Goal: Task Accomplishment & Management: Manage account settings

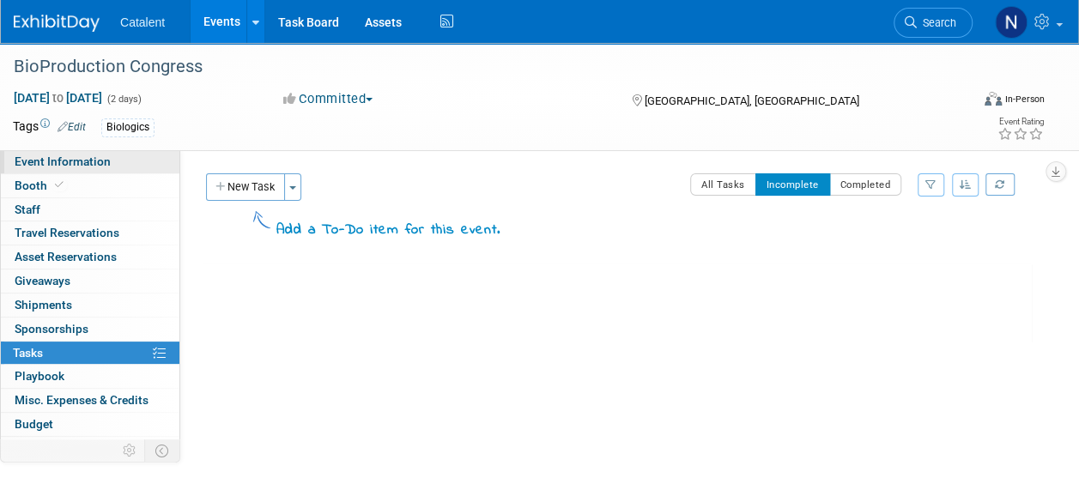
click at [97, 162] on span "Event Information" at bounding box center [63, 162] width 96 height 14
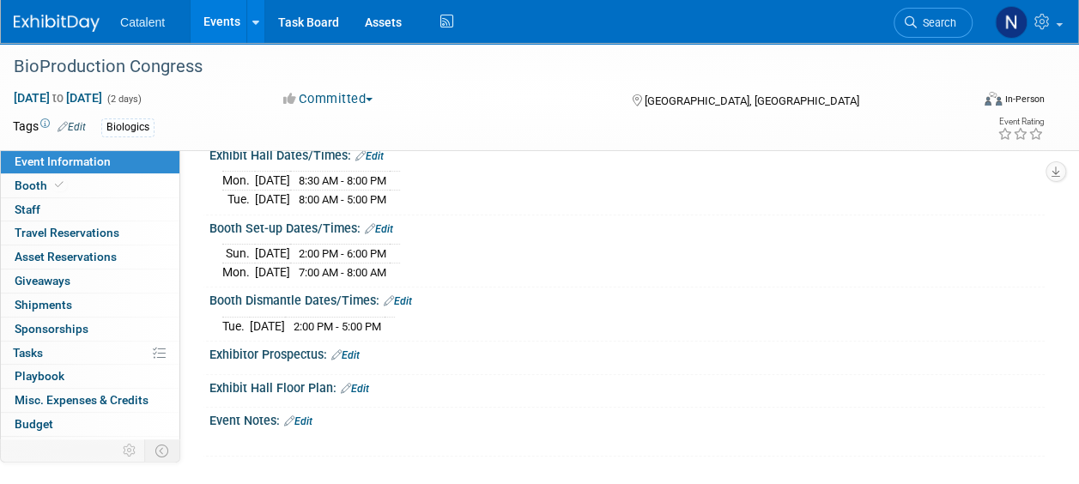
scroll to position [213, 0]
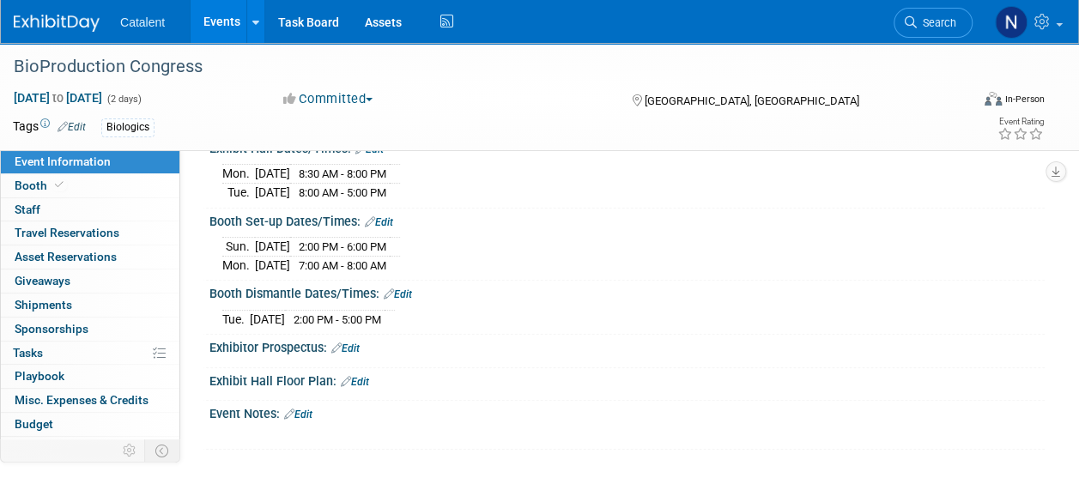
click at [302, 413] on link "Edit" at bounding box center [298, 415] width 28 height 12
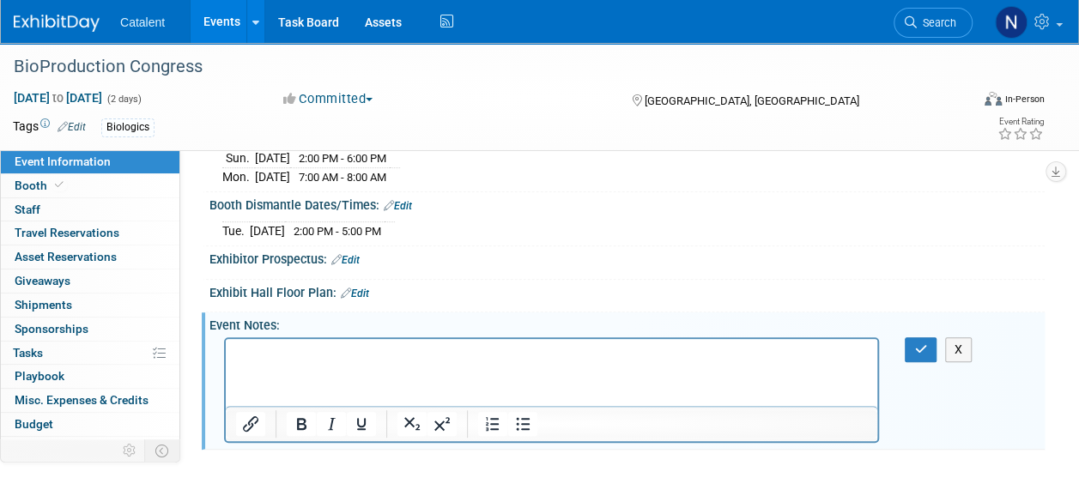
scroll to position [302, 0]
click at [309, 362] on html at bounding box center [552, 350] width 652 height 24
click at [309, 359] on p "Rich Text Area. Press ALT-0 for help." at bounding box center [552, 353] width 632 height 17
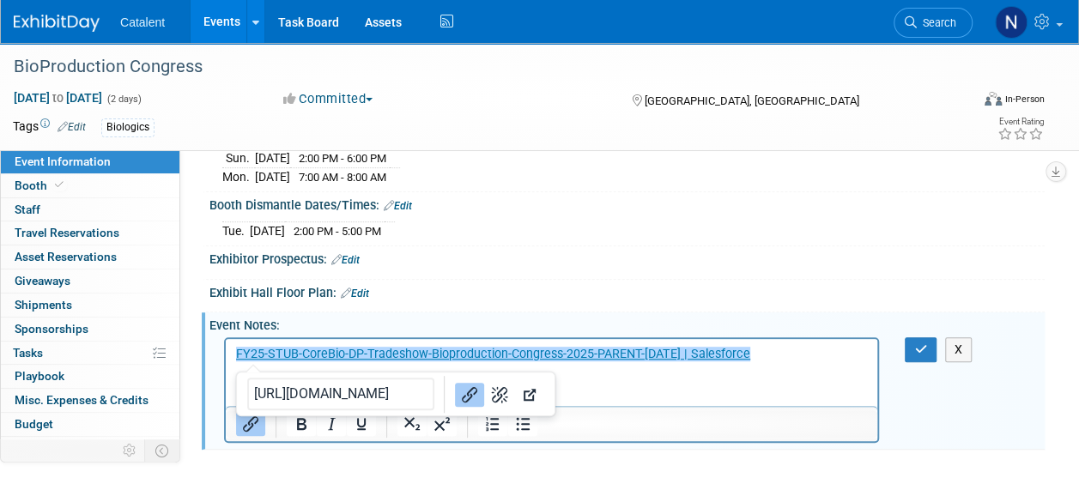
click at [767, 362] on html "﻿FY25-STUB-CoreBio-DP-Tradeshow-Bioproduction-Congress-2025-PARENT-Sep25 | Sale…" at bounding box center [552, 350] width 652 height 24
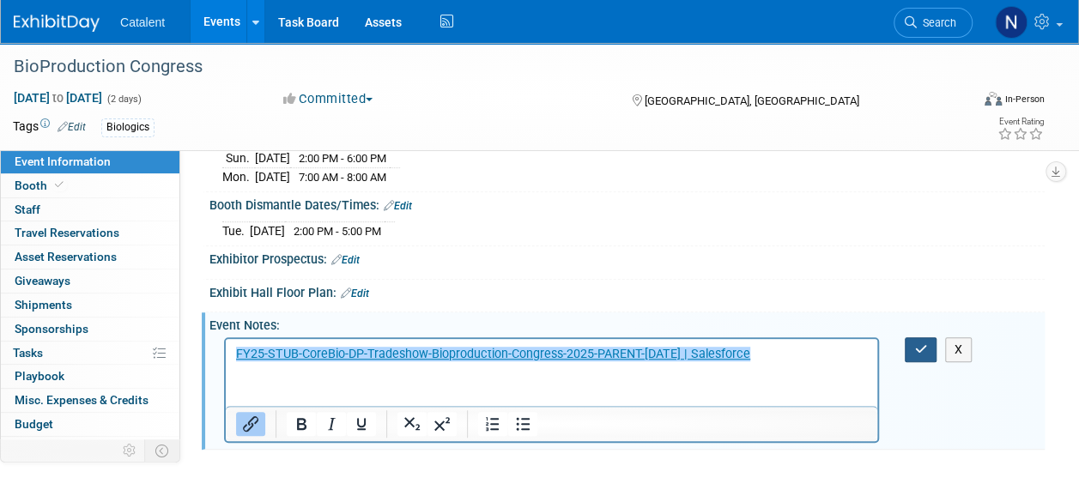
click at [919, 351] on icon "button" at bounding box center [920, 349] width 13 height 12
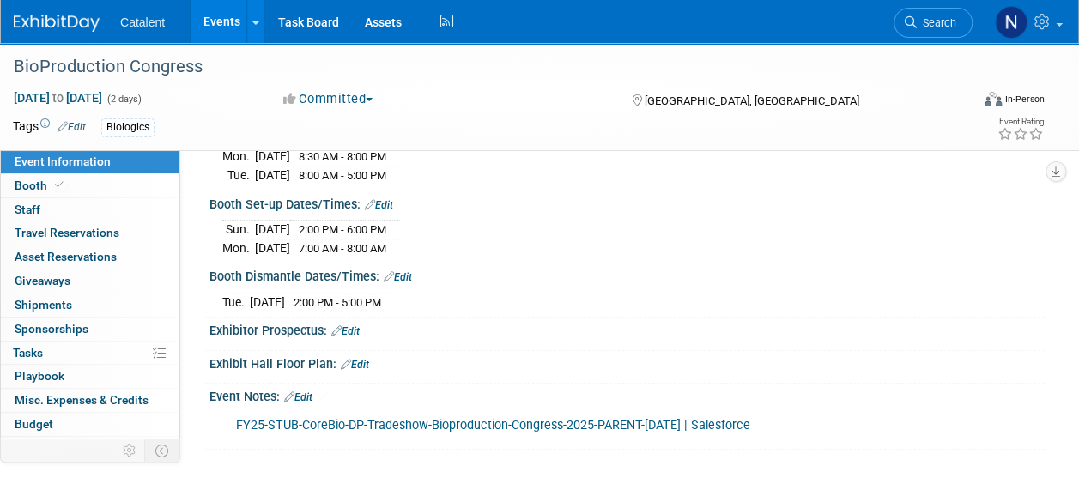
scroll to position [231, 0]
click at [359, 328] on link "Edit" at bounding box center [345, 331] width 28 height 12
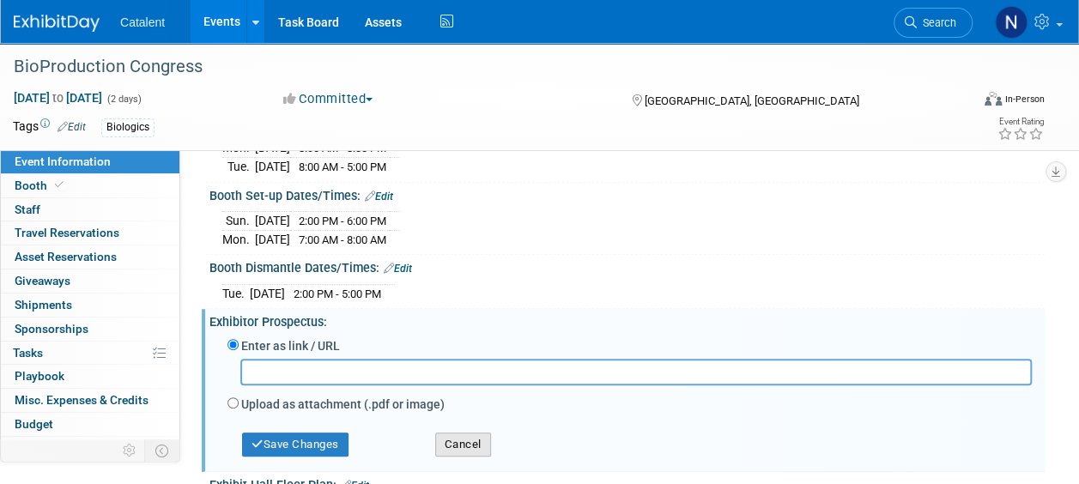
click at [469, 452] on button "Cancel" at bounding box center [463, 445] width 56 height 24
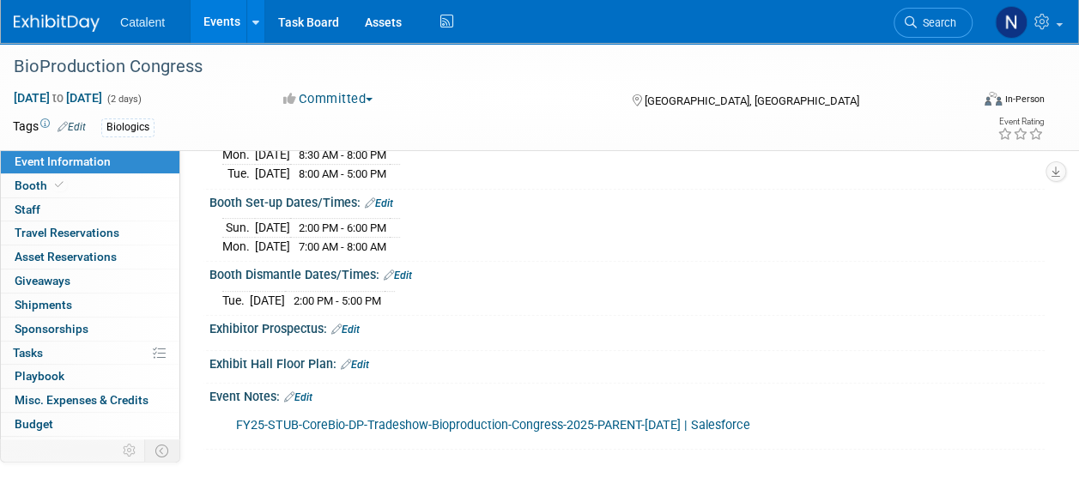
click at [366, 366] on link "Edit" at bounding box center [355, 365] width 28 height 12
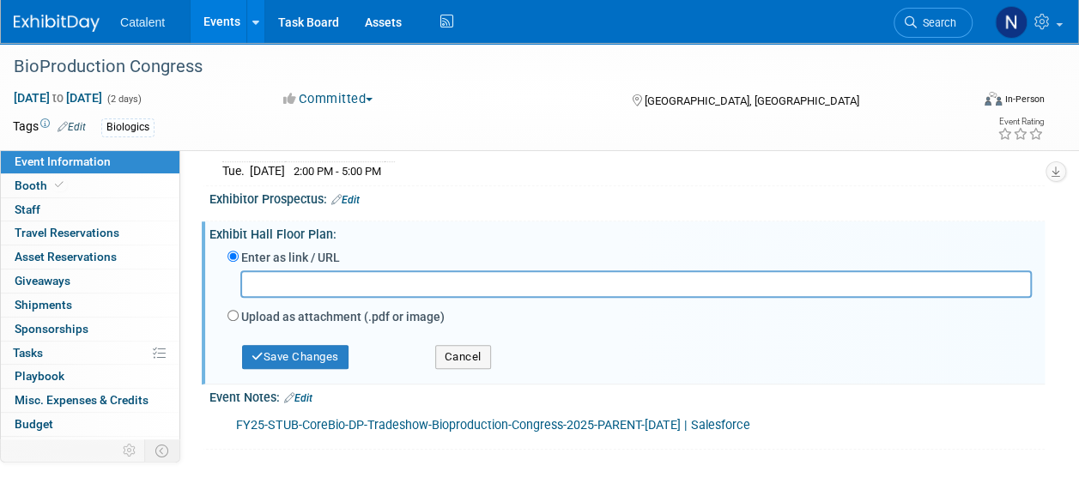
scroll to position [362, 0]
click at [463, 371] on div "Save Changes Cancel" at bounding box center [630, 354] width 804 height 48
click at [464, 364] on button "Cancel" at bounding box center [463, 357] width 56 height 24
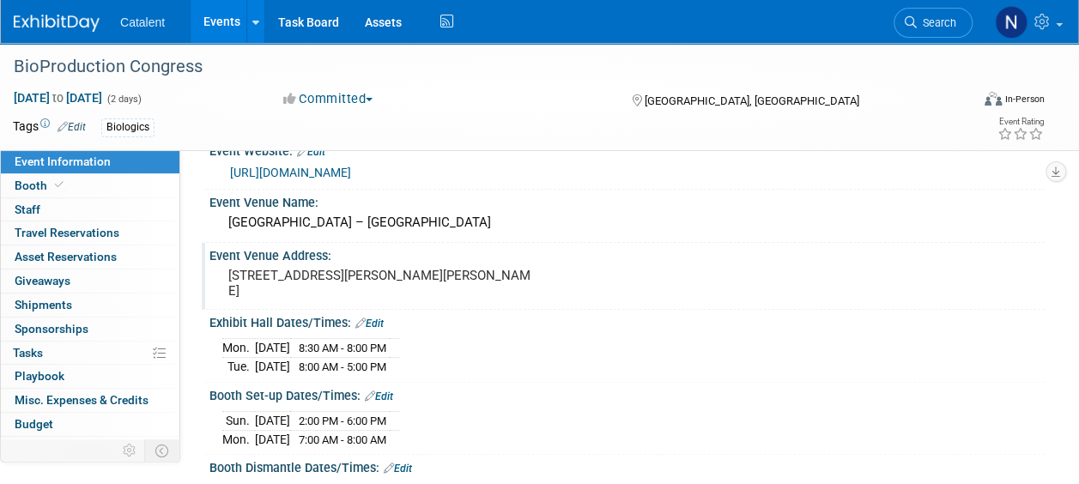
scroll to position [0, 0]
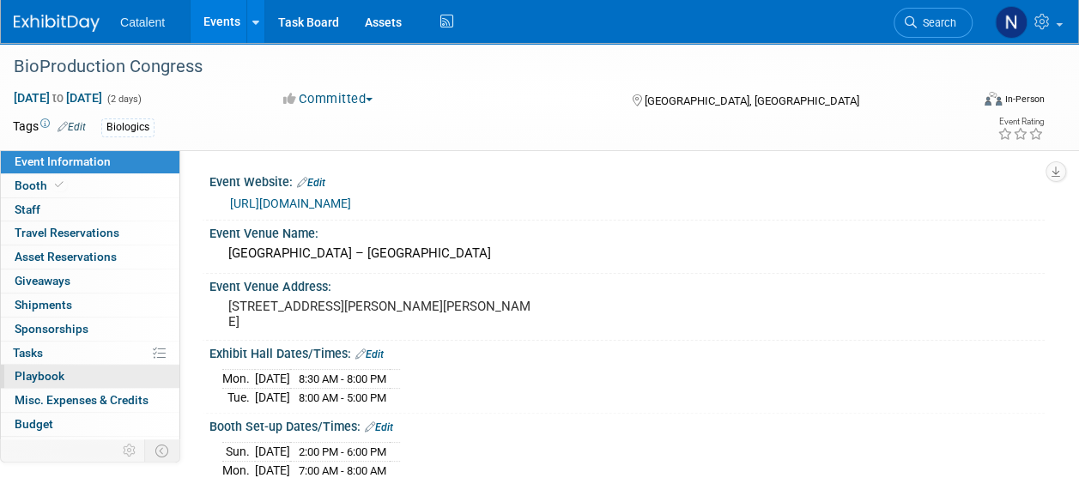
click at [55, 366] on link "0 Playbook 0" at bounding box center [90, 376] width 179 height 23
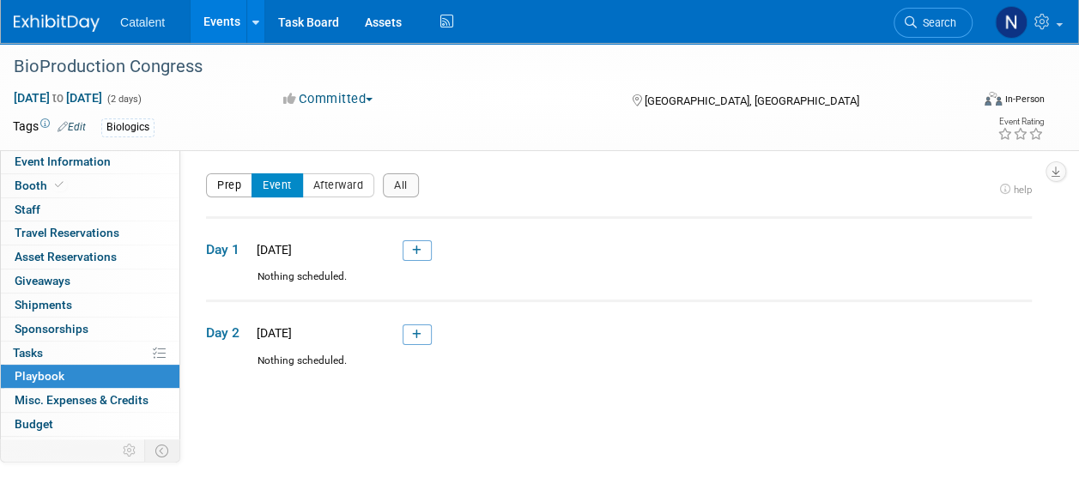
click at [220, 182] on button "Prep" at bounding box center [229, 185] width 46 height 24
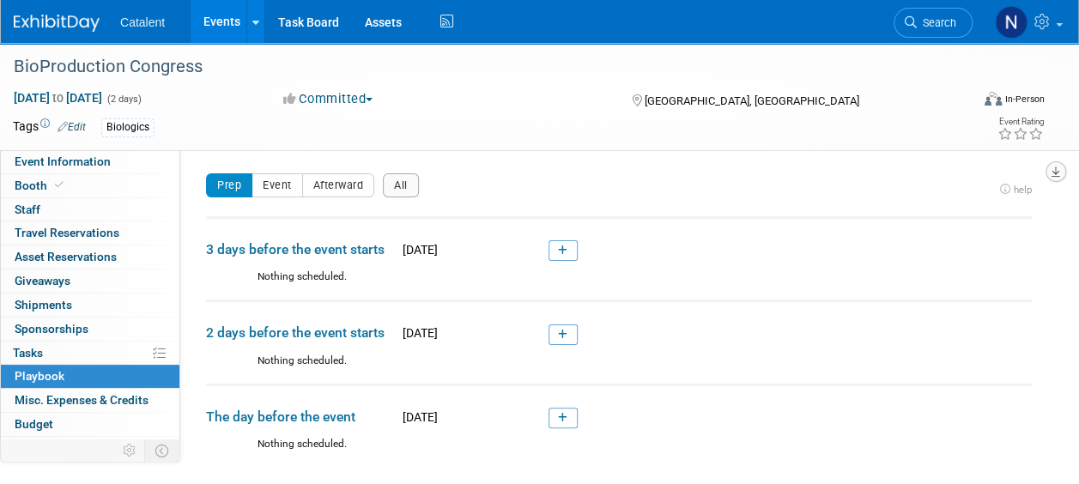
click at [1059, 175] on icon "button" at bounding box center [1056, 172] width 9 height 11
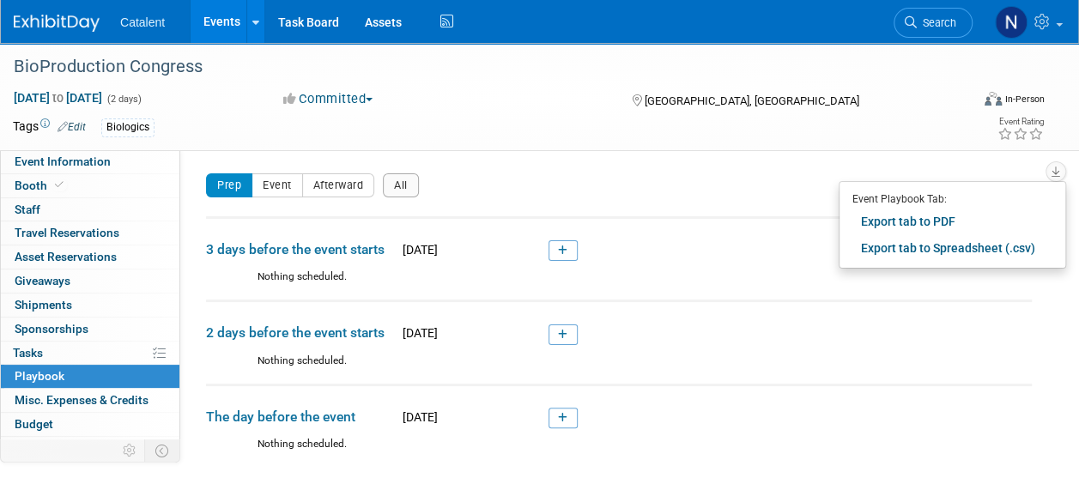
click at [501, 179] on div "Prep Event Afterward All" at bounding box center [599, 190] width 787 height 34
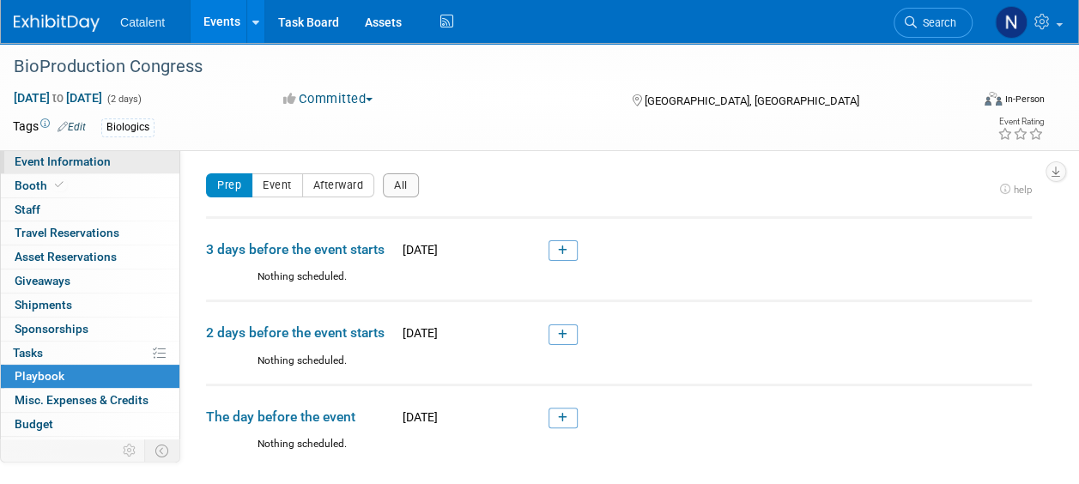
click at [65, 162] on span "Event Information" at bounding box center [63, 162] width 96 height 14
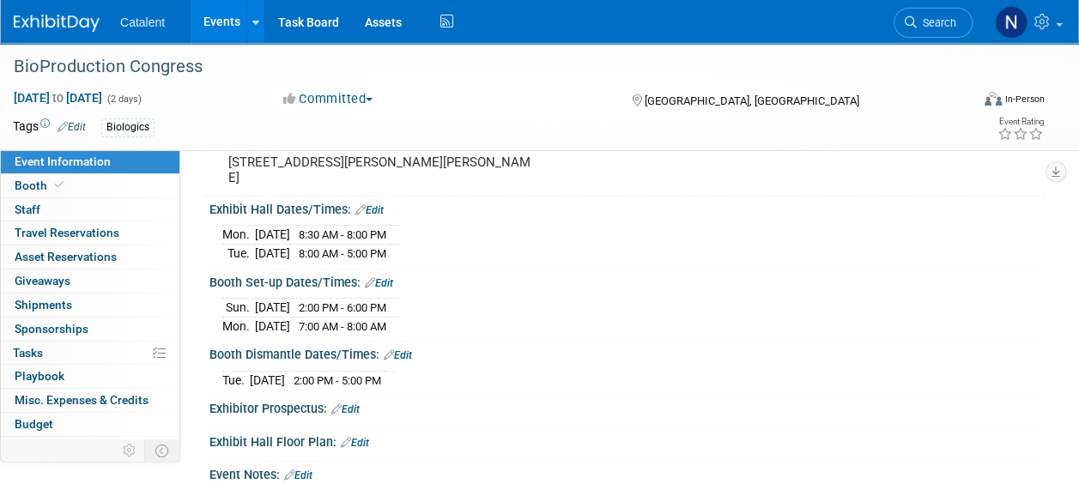
scroll to position [172, 0]
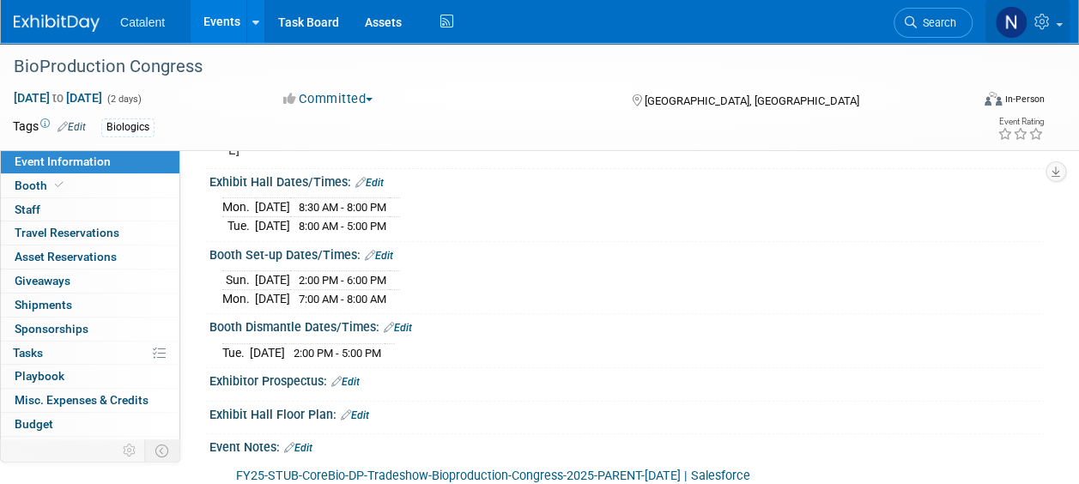
click at [1043, 22] on icon at bounding box center [1045, 21] width 20 height 15
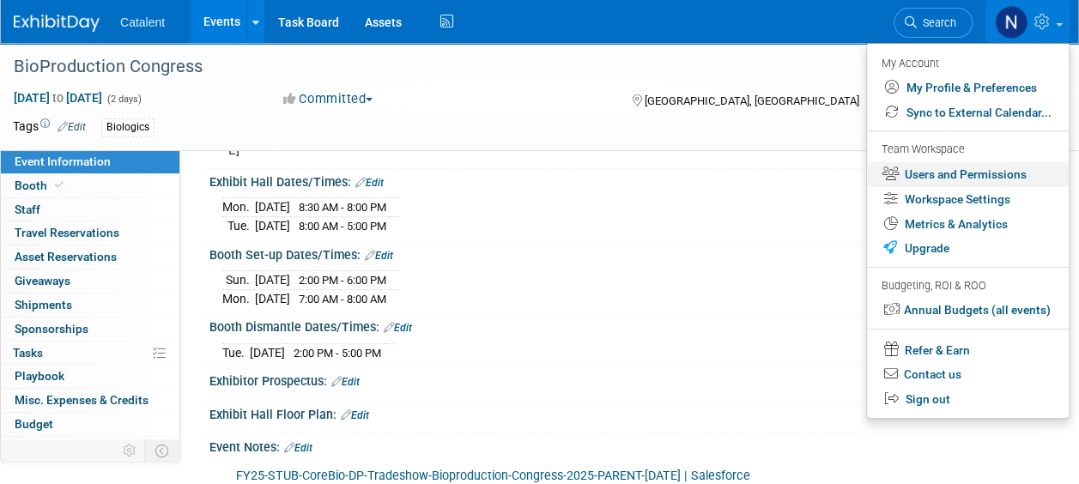
click at [943, 172] on link "Users and Permissions" at bounding box center [968, 174] width 202 height 25
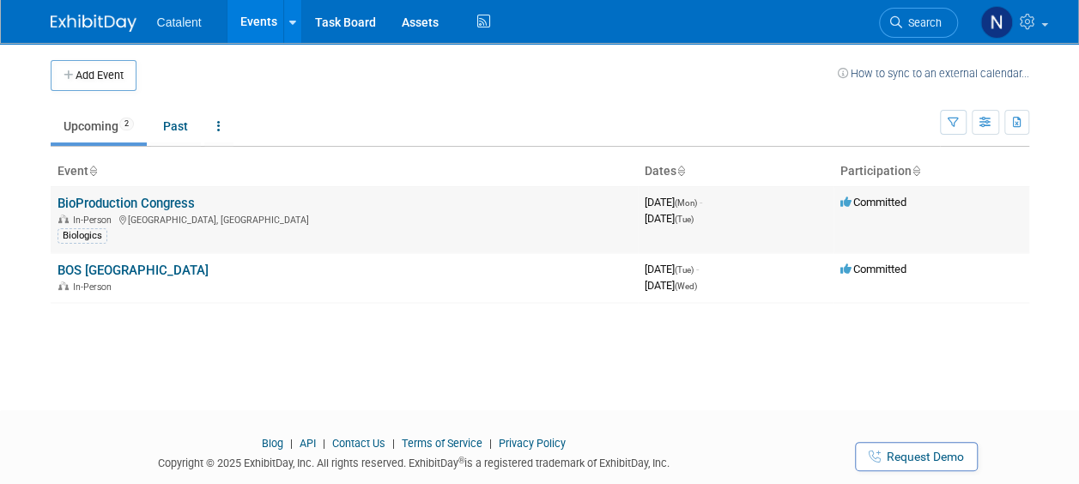
click at [445, 212] on div "In-Person Lyon, France" at bounding box center [344, 219] width 573 height 14
click at [167, 198] on link "BioProduction Congress" at bounding box center [126, 203] width 137 height 15
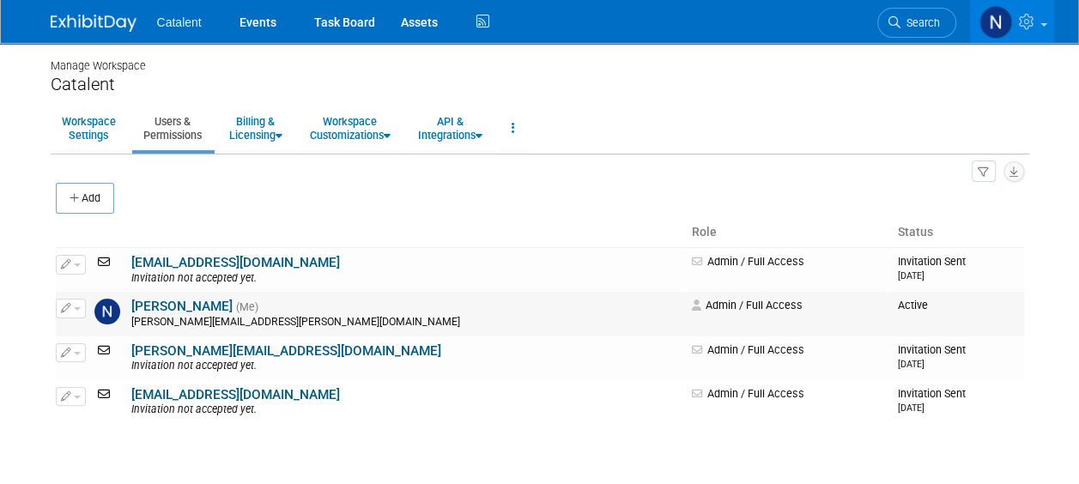
click at [168, 306] on link "[PERSON_NAME]" at bounding box center [181, 306] width 101 height 15
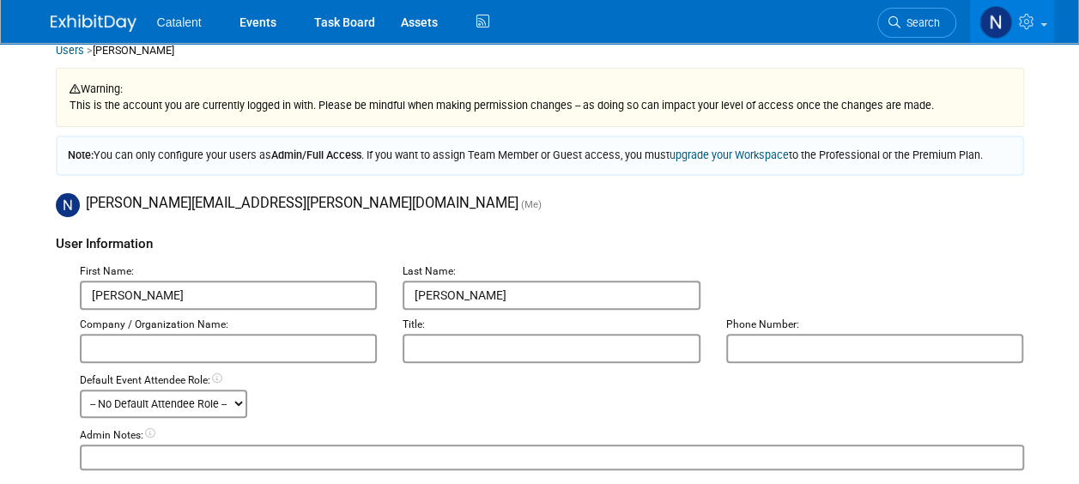
scroll to position [172, 0]
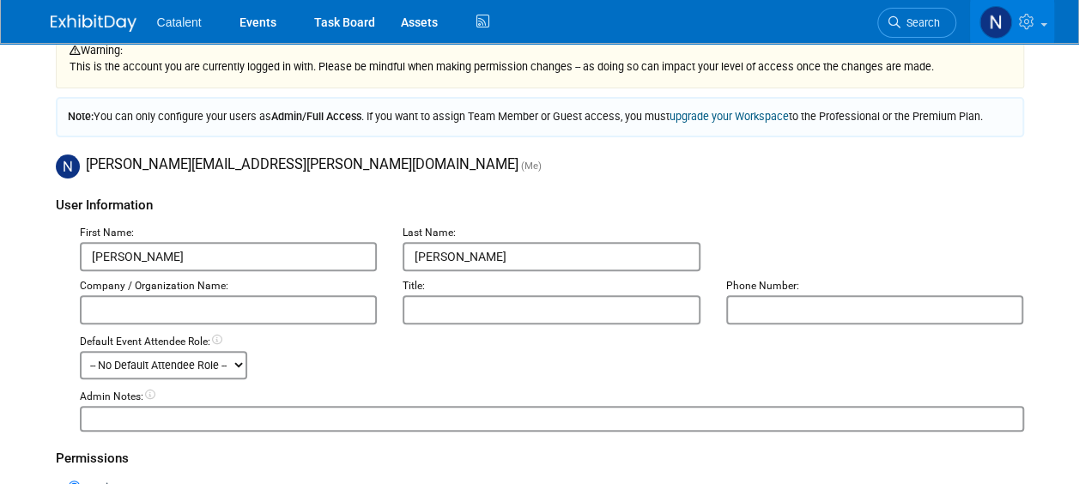
click at [516, 321] on input "text" at bounding box center [552, 309] width 298 height 29
type input "m"
type input "Manager, Event Marketing"
click at [304, 312] on input "text" at bounding box center [229, 309] width 298 height 29
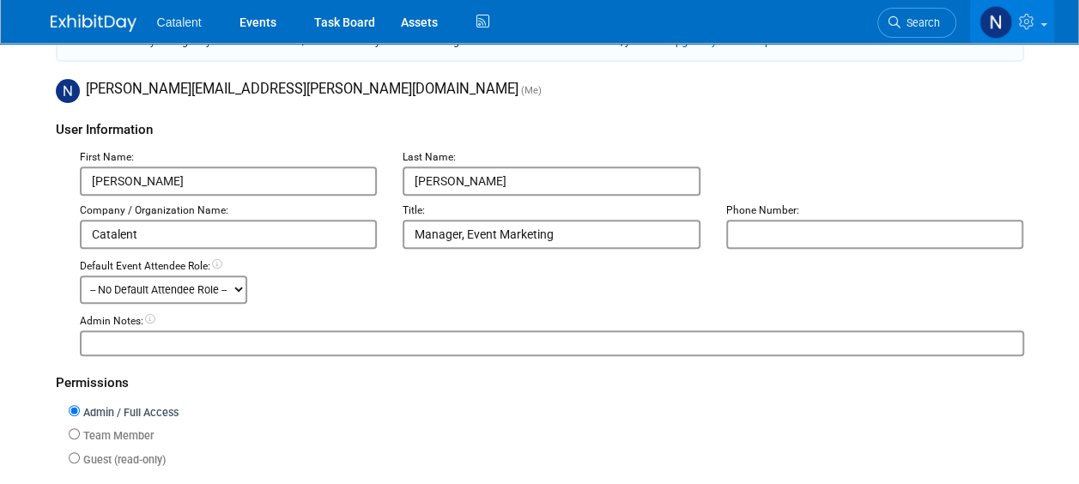
scroll to position [343, 0]
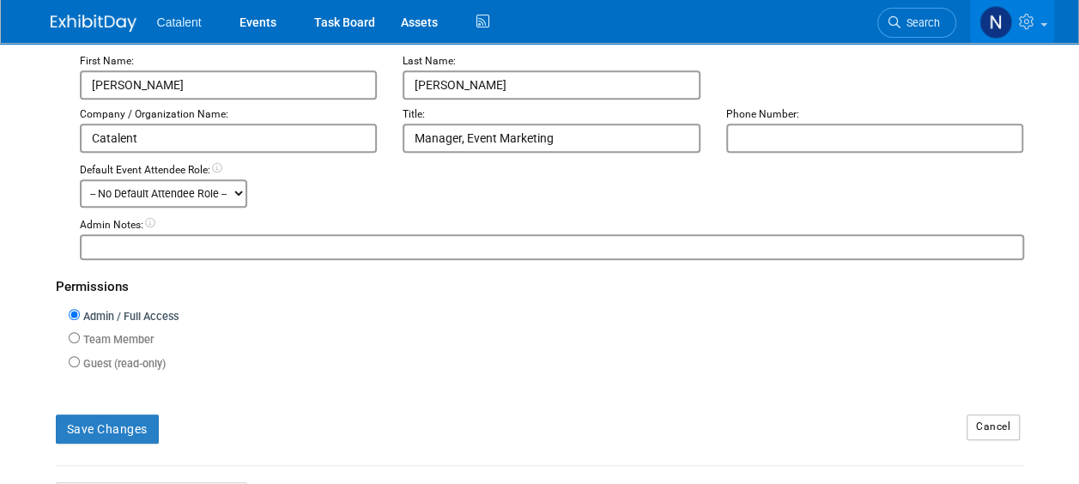
type input "Catalent"
click at [220, 184] on select "-- No Default Attendee Role -- Demonstrator Host Planner Presenter Sales Repres…" at bounding box center [163, 193] width 167 height 28
click at [220, 191] on select "-- No Default Attendee Role -- Demonstrator Host Planner Presenter Sales Repres…" at bounding box center [163, 193] width 167 height 28
click at [107, 418] on button "Save Changes" at bounding box center [107, 429] width 103 height 29
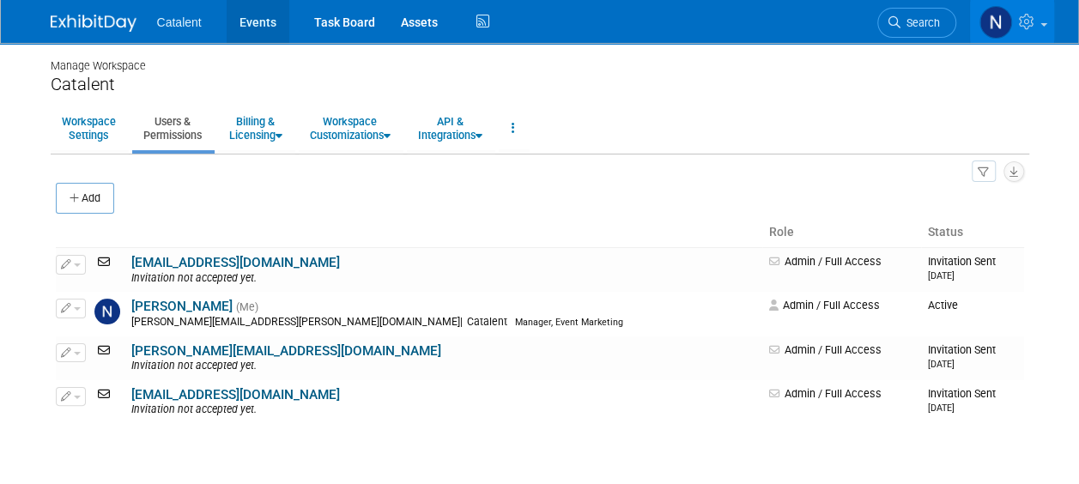
click at [273, 22] on link "Events" at bounding box center [258, 21] width 63 height 43
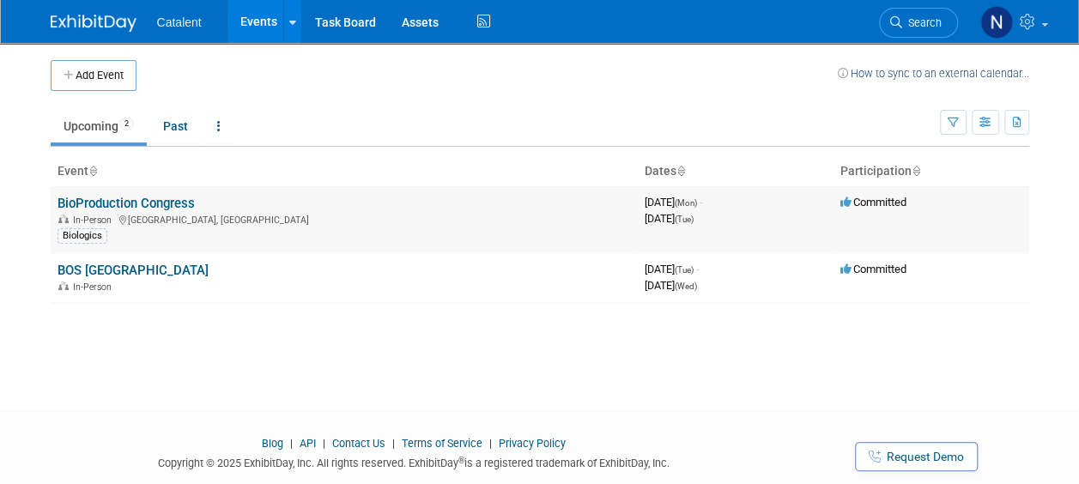
click at [189, 199] on link "BioProduction Congress" at bounding box center [126, 203] width 137 height 15
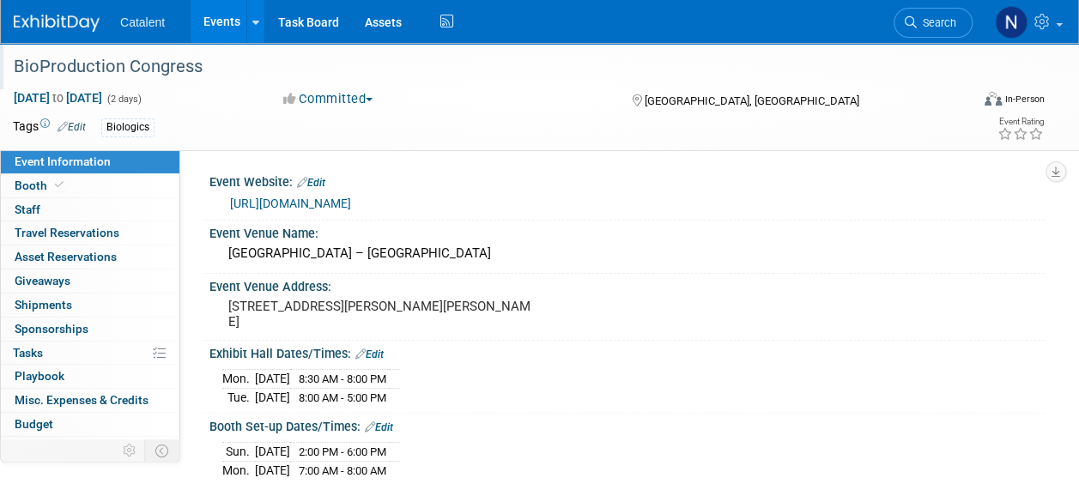
click at [158, 71] on div "BioProduction Congress" at bounding box center [482, 67] width 949 height 31
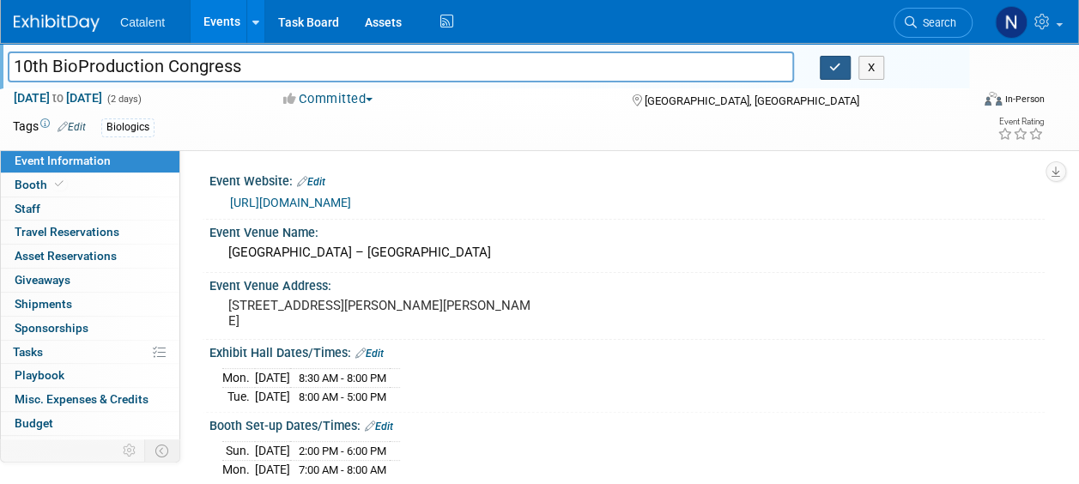
type input "10th BioProduction Congress"
click at [834, 74] on button "button" at bounding box center [835, 68] width 31 height 24
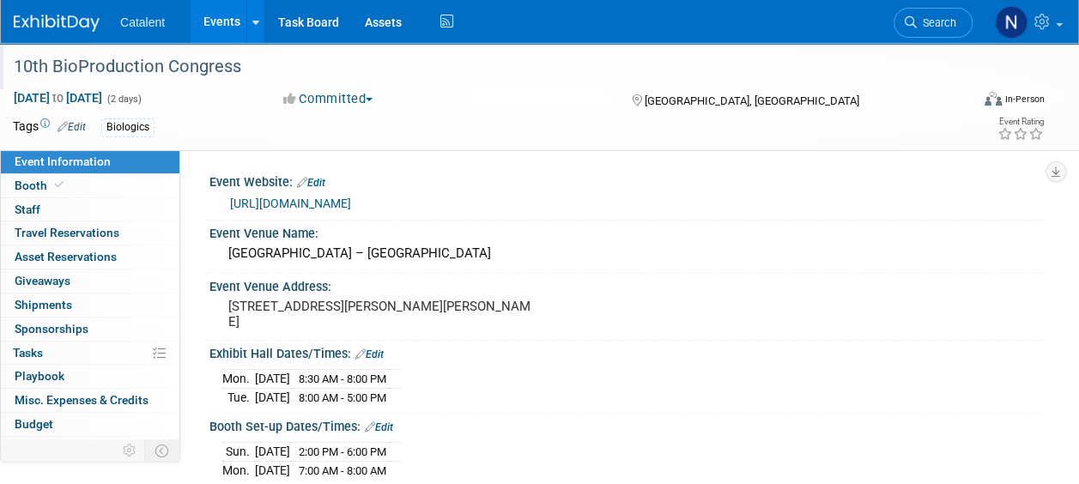
click at [69, 322] on span "Sponsorships 0" at bounding box center [52, 329] width 74 height 14
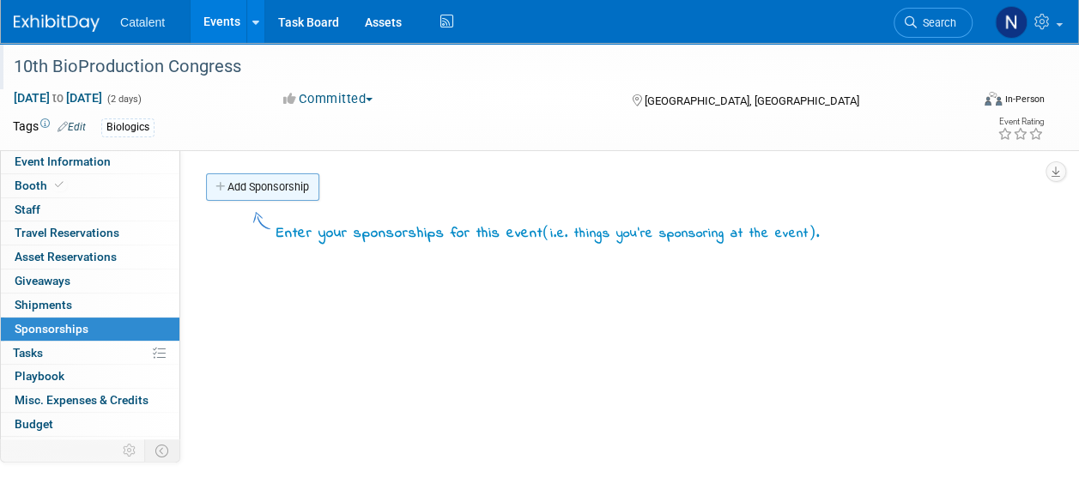
click at [255, 185] on link "Add Sponsorship" at bounding box center [262, 186] width 113 height 27
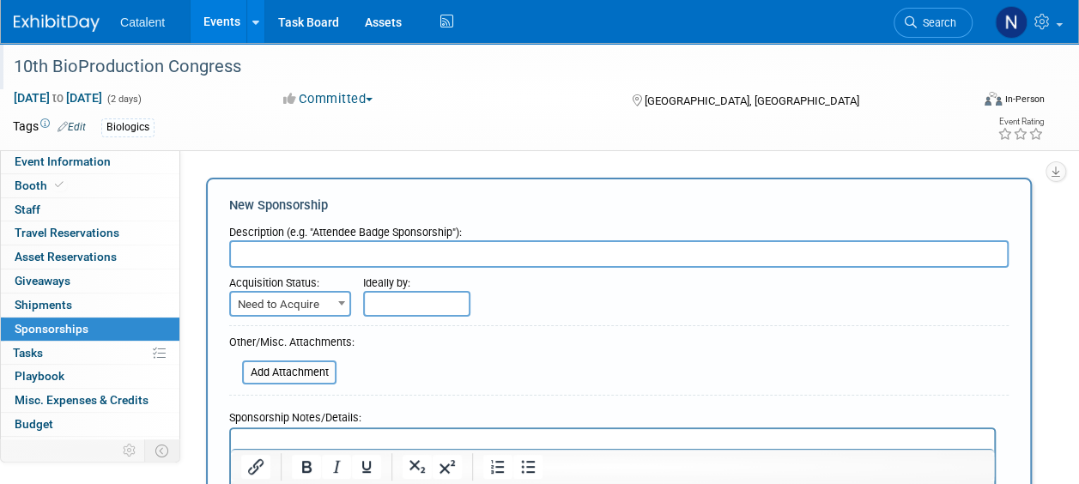
click at [400, 143] on div "Tags Edit Biologics Event Rating" at bounding box center [529, 130] width 1058 height 30
click at [27, 352] on span "Tasks 0%" at bounding box center [28, 353] width 30 height 14
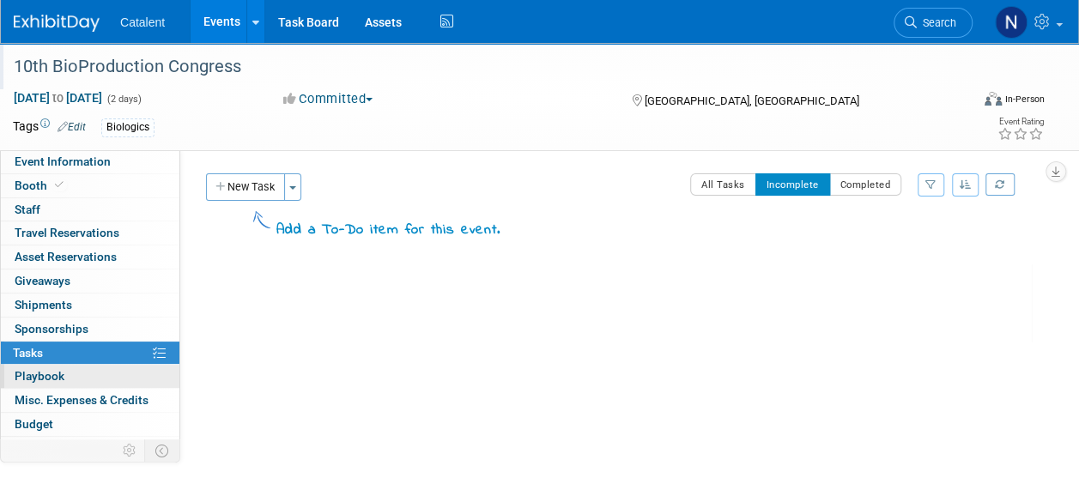
click at [57, 379] on span "Playbook 0" at bounding box center [40, 376] width 50 height 14
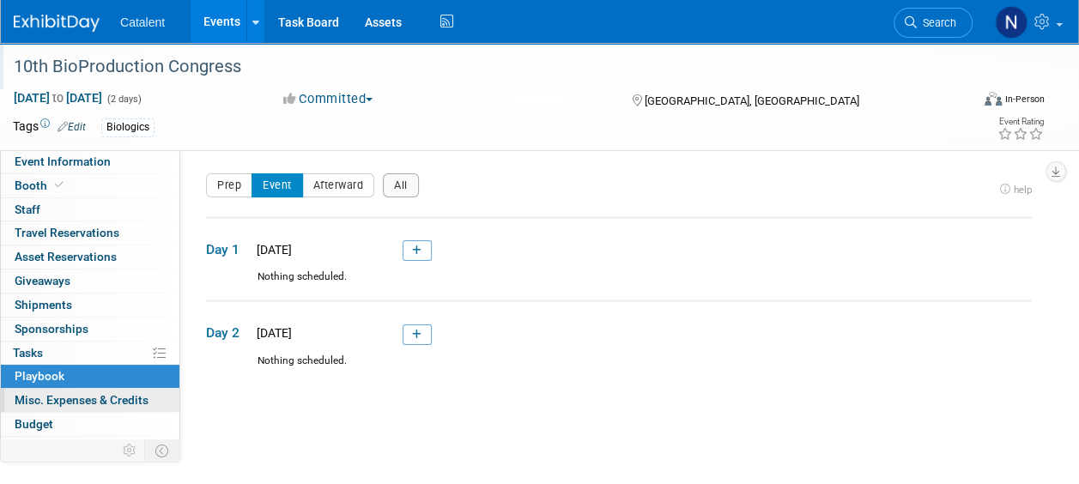
click at [60, 400] on span "Misc. Expenses & Credits 0" at bounding box center [82, 400] width 134 height 14
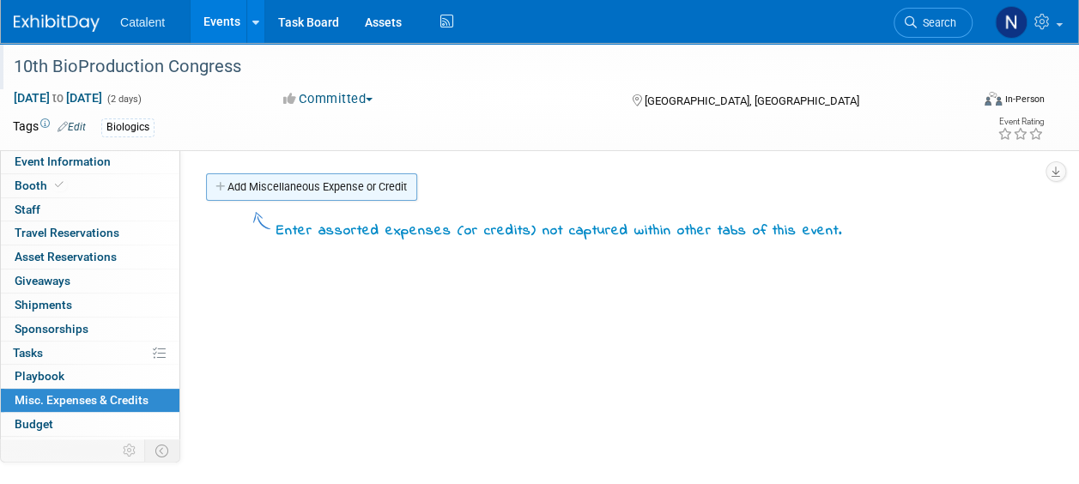
click at [343, 192] on link "Add Miscellaneous Expense or Credit" at bounding box center [311, 186] width 211 height 27
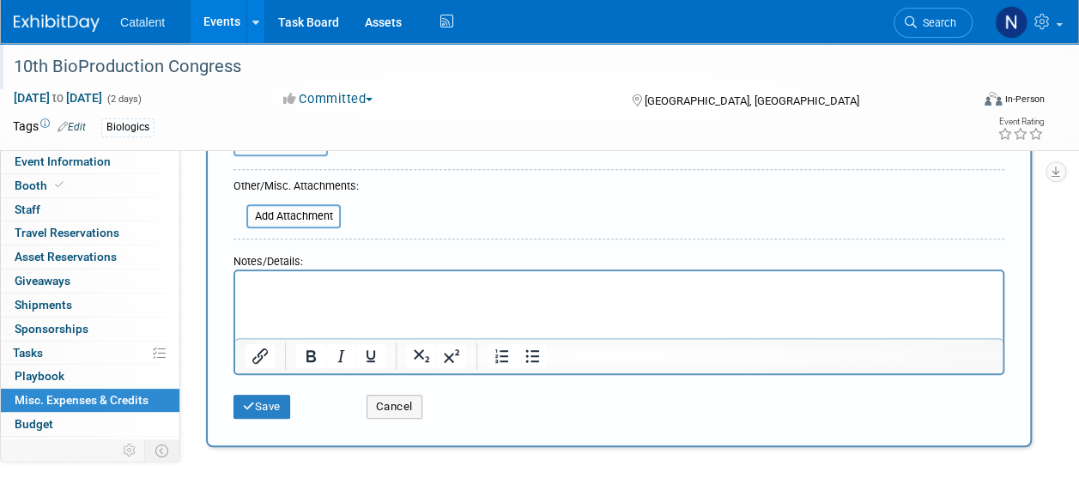
scroll to position [429, 0]
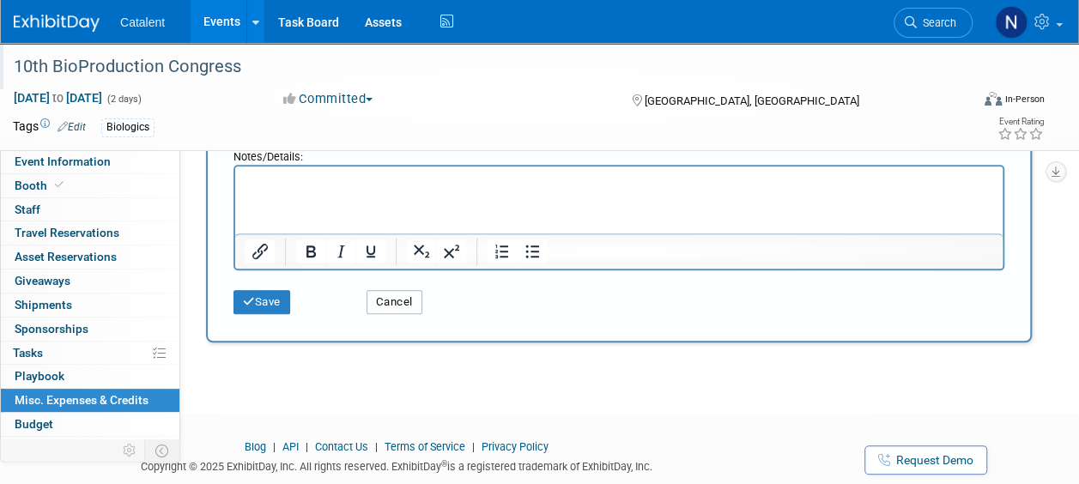
click at [400, 299] on button "Cancel" at bounding box center [395, 302] width 56 height 24
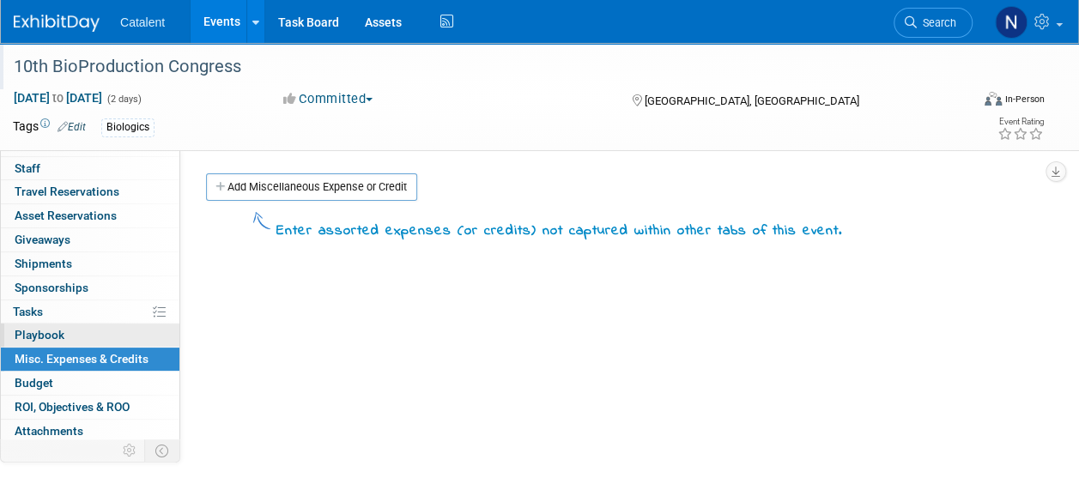
scroll to position [64, 0]
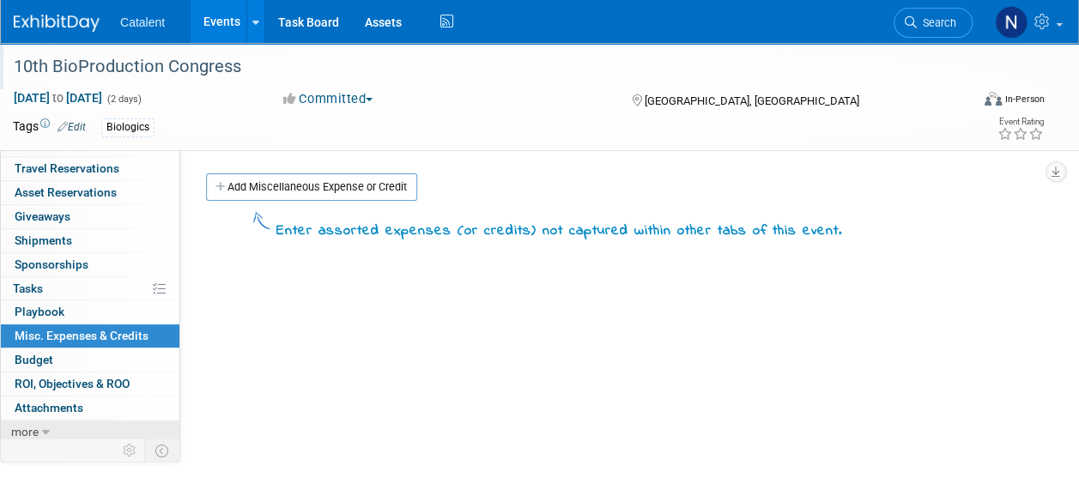
click at [49, 432] on link "more" at bounding box center [90, 432] width 179 height 23
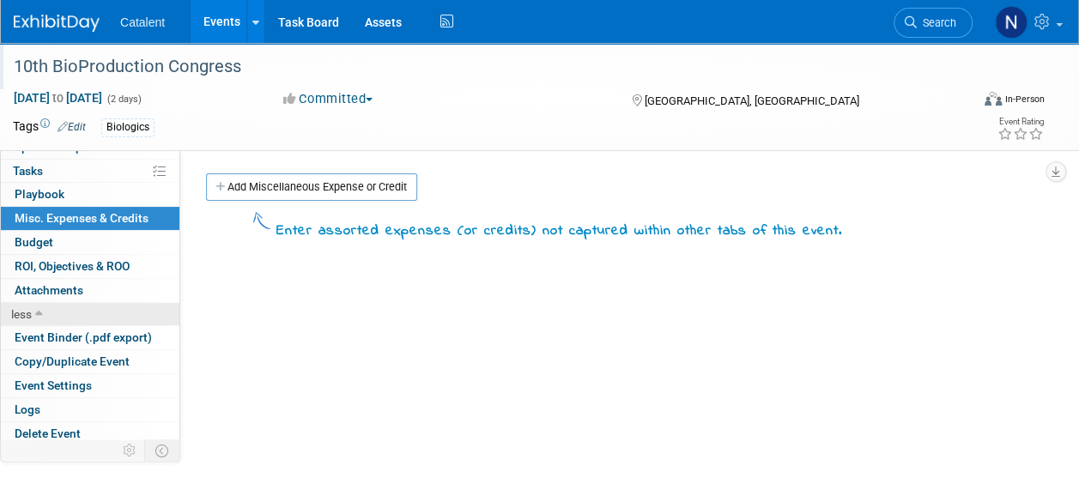
scroll to position [182, 0]
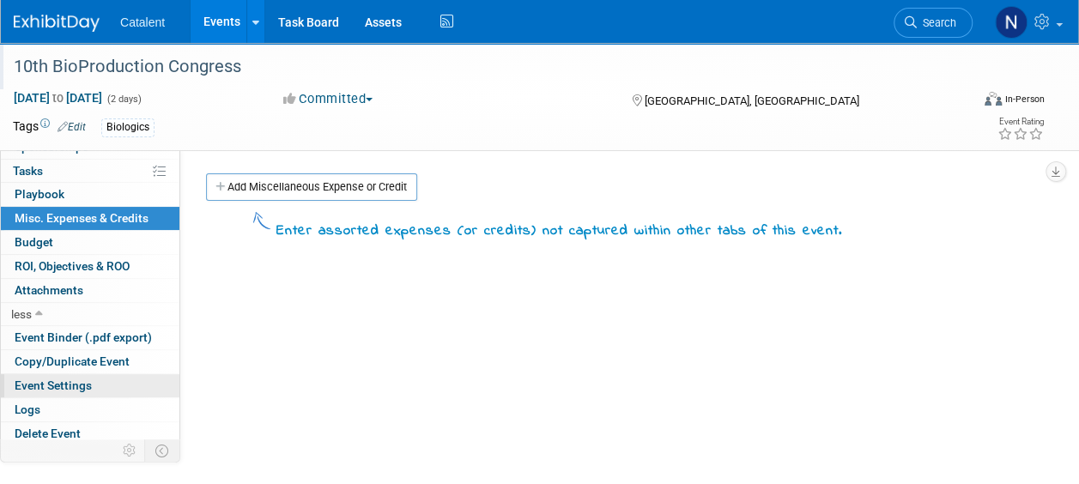
click at [55, 385] on span "Event Settings" at bounding box center [53, 386] width 77 height 14
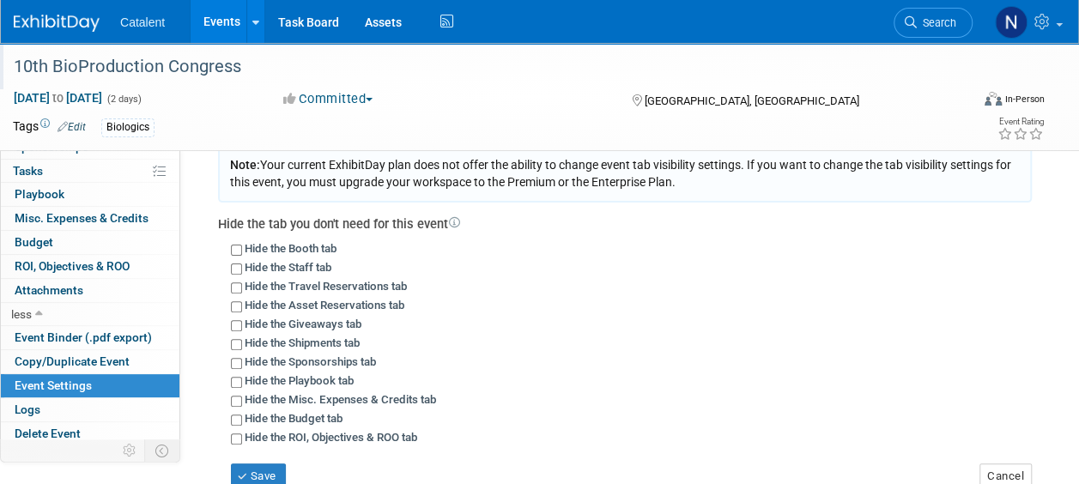
scroll to position [172, 0]
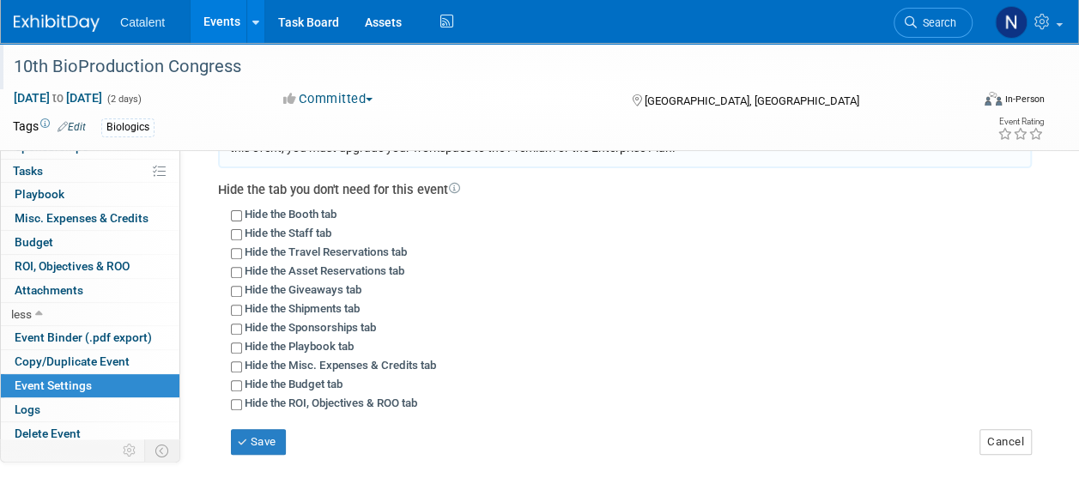
click at [240, 246] on div "Hide the Travel Reservations tab" at bounding box center [631, 251] width 801 height 19
click at [237, 256] on input "Hide the Travel Reservations tab" at bounding box center [236, 253] width 11 height 11
checkbox input "true"
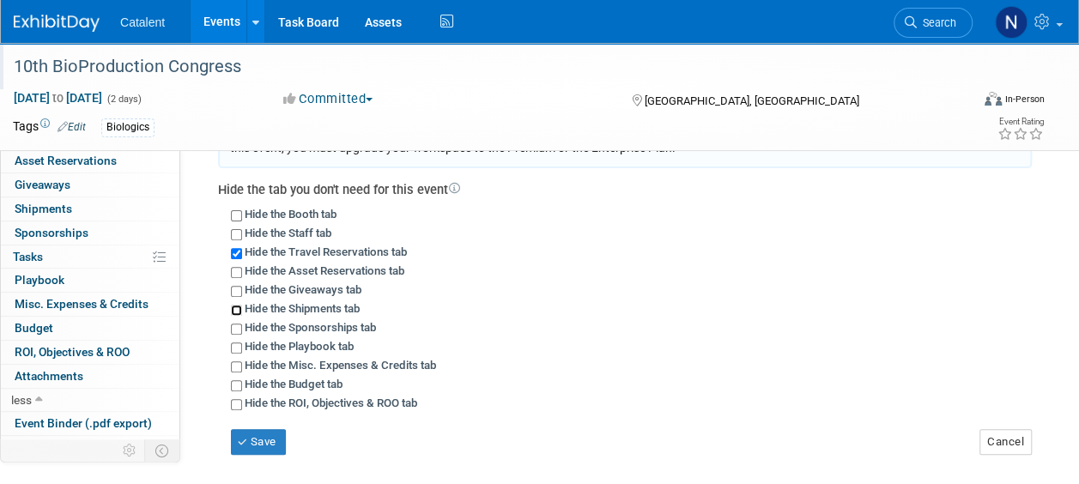
click at [235, 311] on input "Hide the Shipments tab" at bounding box center [236, 310] width 11 height 11
click at [237, 309] on input "Hide the Shipments tab" at bounding box center [236, 310] width 11 height 11
checkbox input "false"
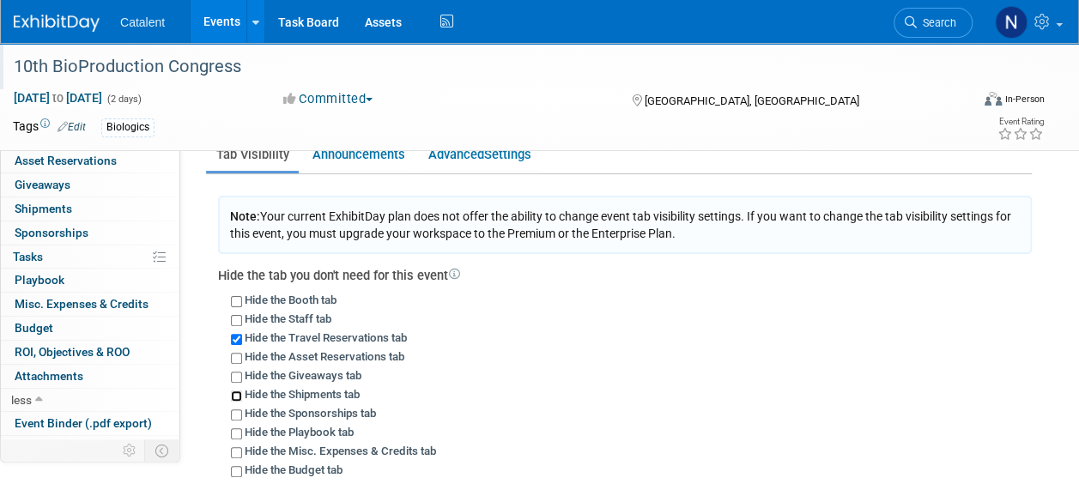
scroll to position [172, 0]
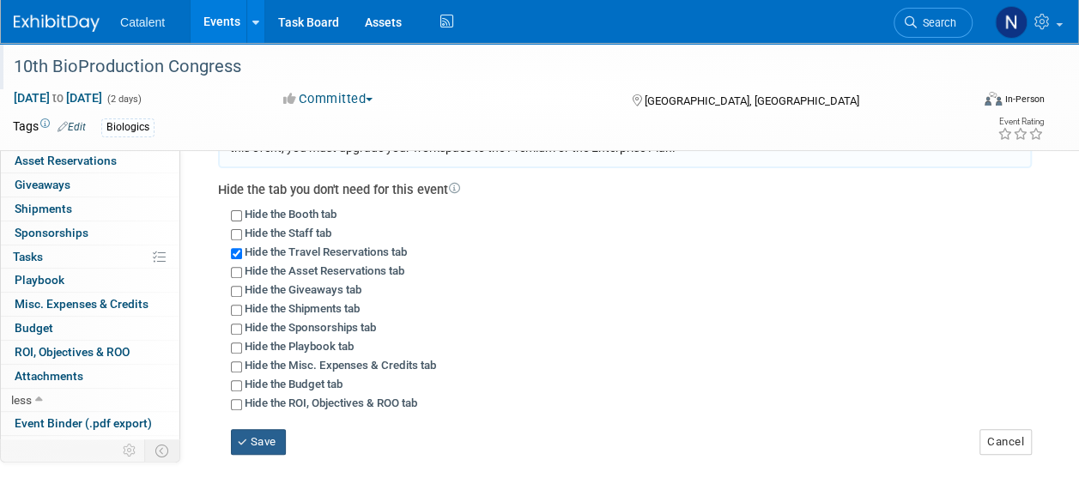
click at [263, 441] on button "Save" at bounding box center [258, 442] width 55 height 26
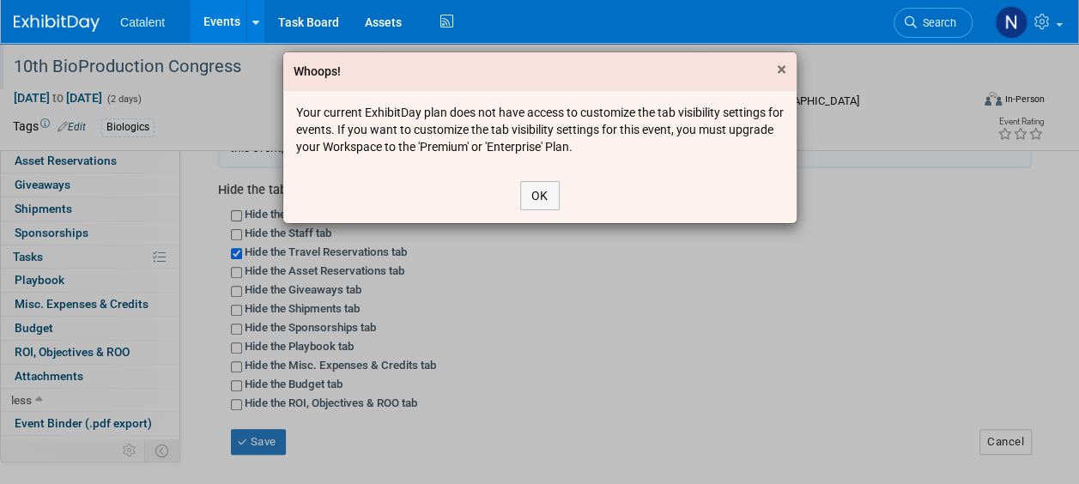
click at [780, 64] on span "×" at bounding box center [781, 69] width 9 height 21
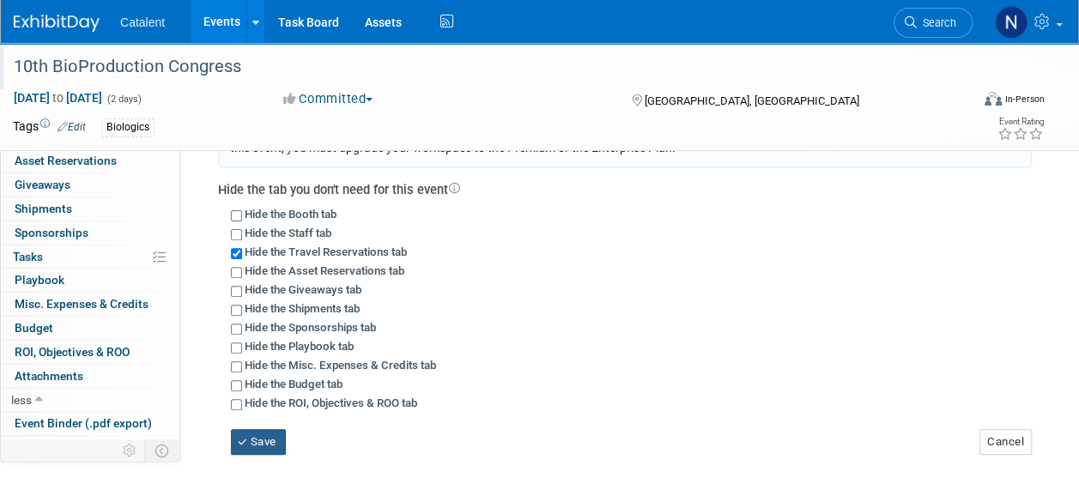
click at [272, 438] on button "Save" at bounding box center [258, 442] width 55 height 26
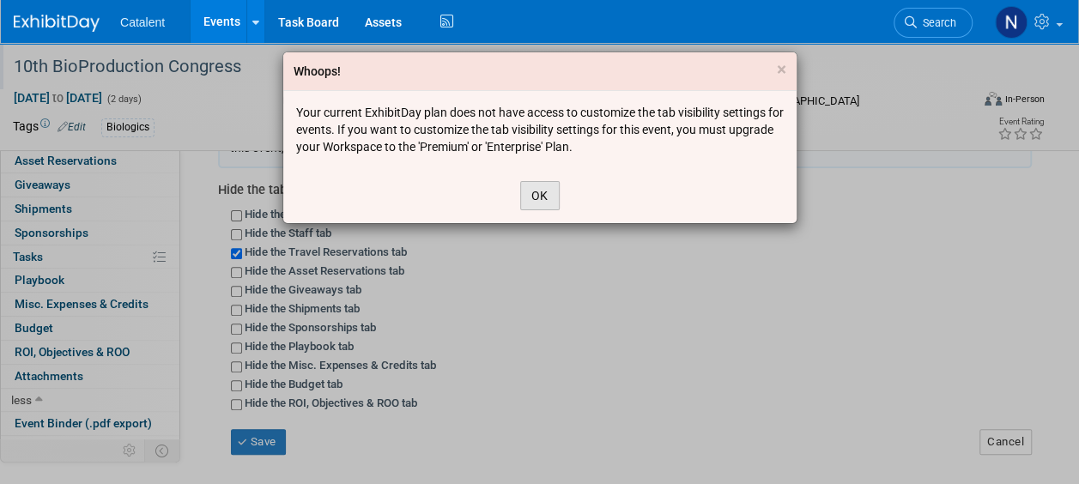
drag, startPoint x: 534, startPoint y: 201, endPoint x: 523, endPoint y: 208, distance: 13.1
click at [534, 202] on button "OK" at bounding box center [539, 195] width 39 height 29
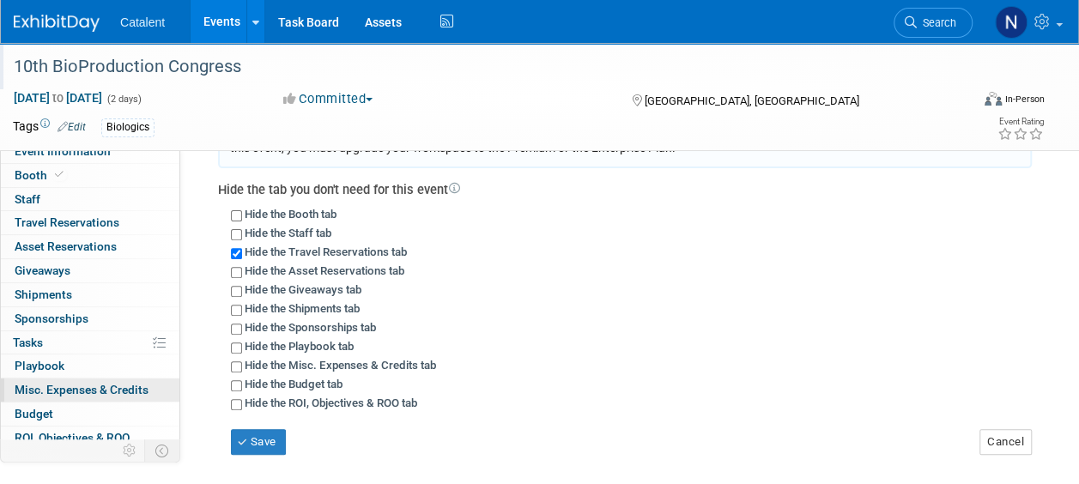
scroll to position [0, 0]
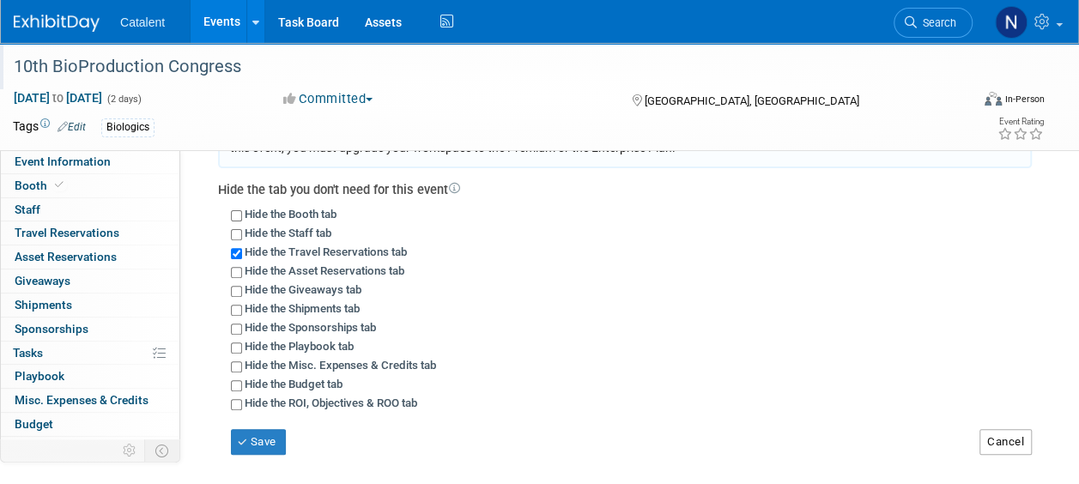
click at [1027, 441] on button "Cancel" at bounding box center [1006, 442] width 52 height 26
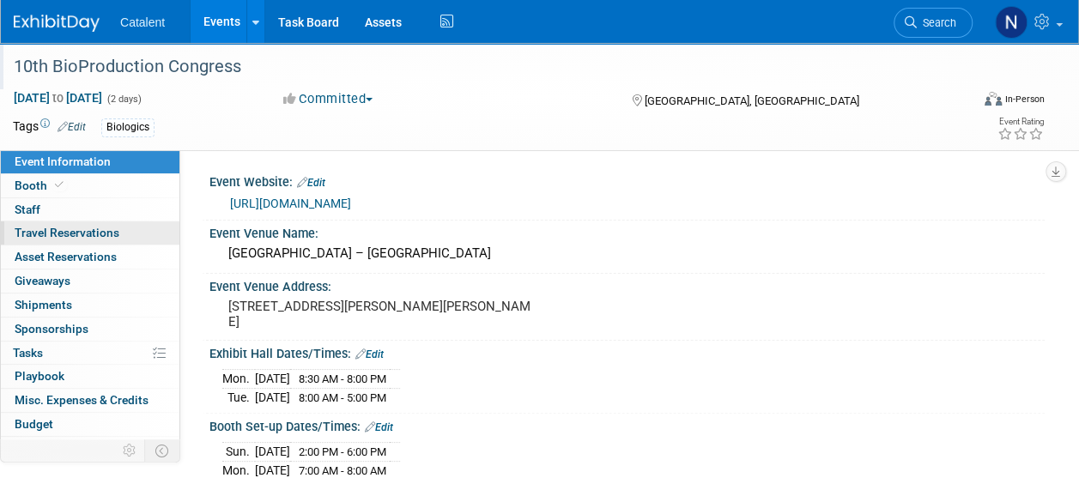
click at [120, 239] on link "0 Travel Reservations 0" at bounding box center [90, 233] width 179 height 23
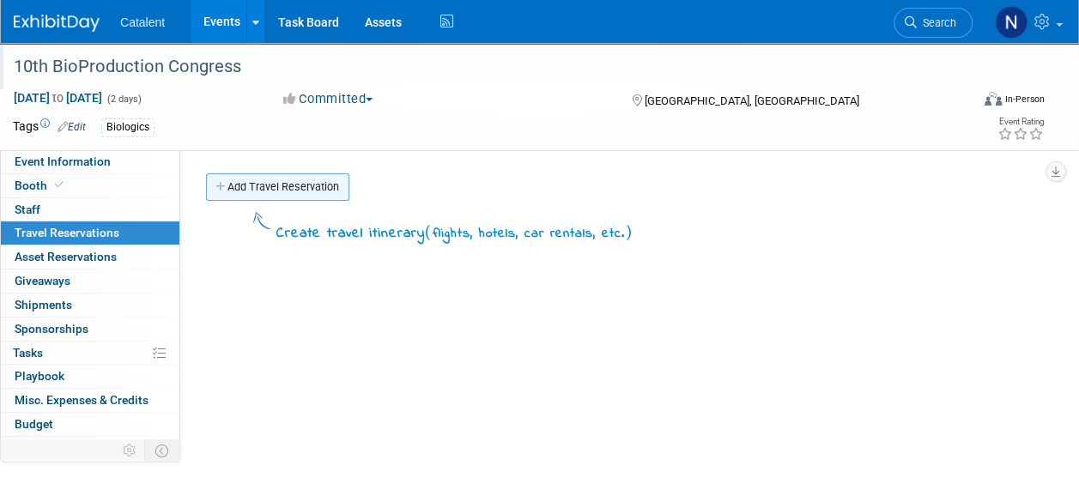
click at [325, 179] on link "Add Travel Reservation" at bounding box center [277, 186] width 143 height 27
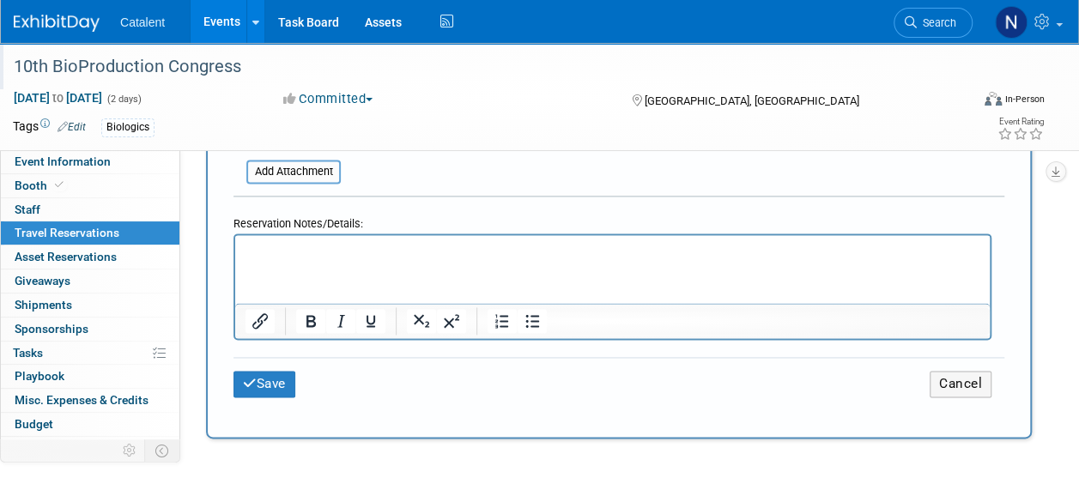
scroll to position [1030, 0]
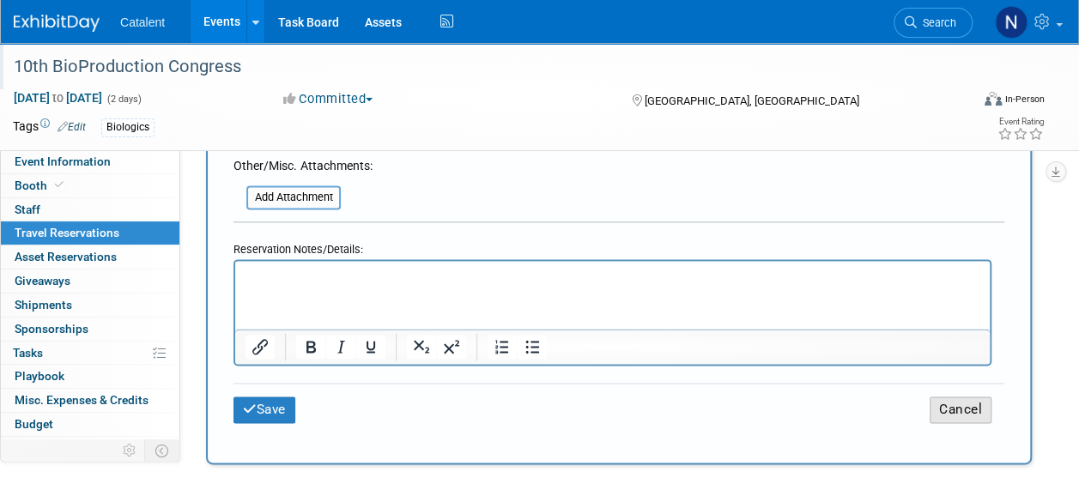
click at [966, 399] on button "Cancel" at bounding box center [961, 410] width 62 height 27
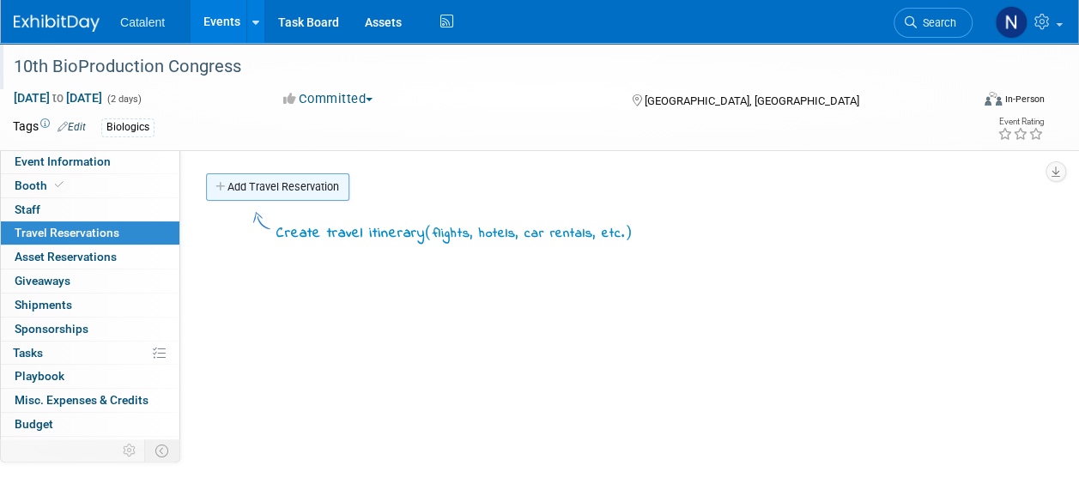
click at [246, 192] on link "Add Travel Reservation" at bounding box center [277, 186] width 143 height 27
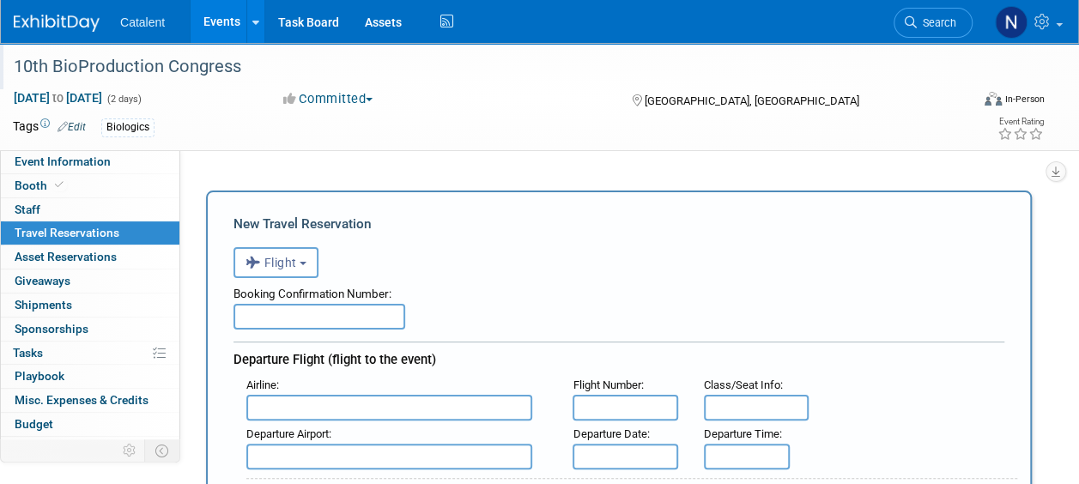
click at [271, 311] on input "text" at bounding box center [320, 317] width 172 height 26
click at [115, 256] on span "Asset Reservations 0" at bounding box center [66, 257] width 102 height 14
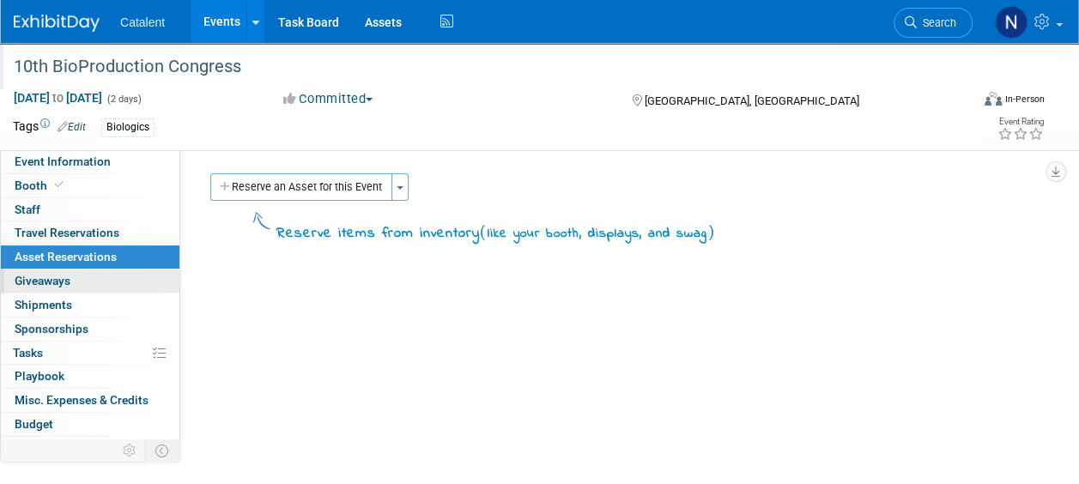
click at [59, 283] on span "Giveaways 0" at bounding box center [43, 281] width 56 height 14
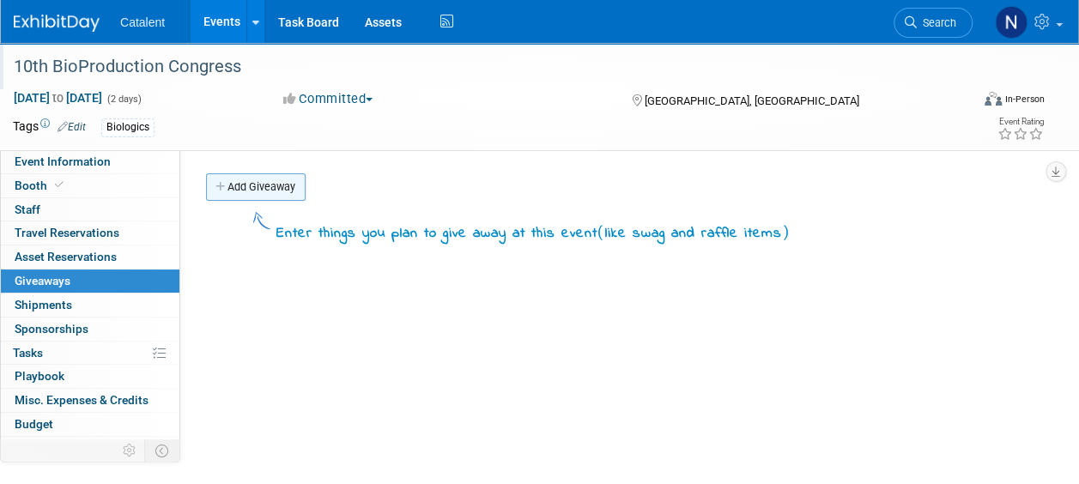
click at [246, 199] on link "Add Giveaway" at bounding box center [256, 186] width 100 height 27
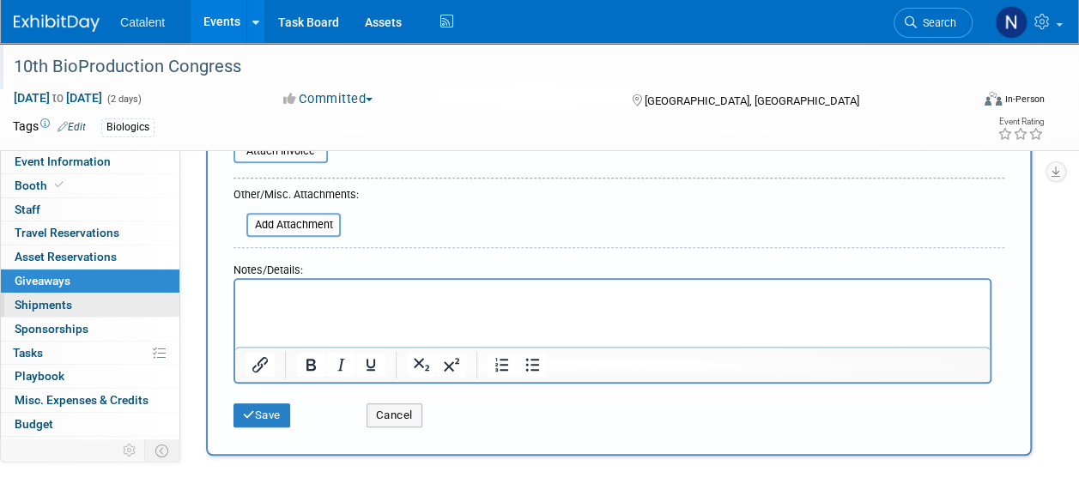
scroll to position [258, 0]
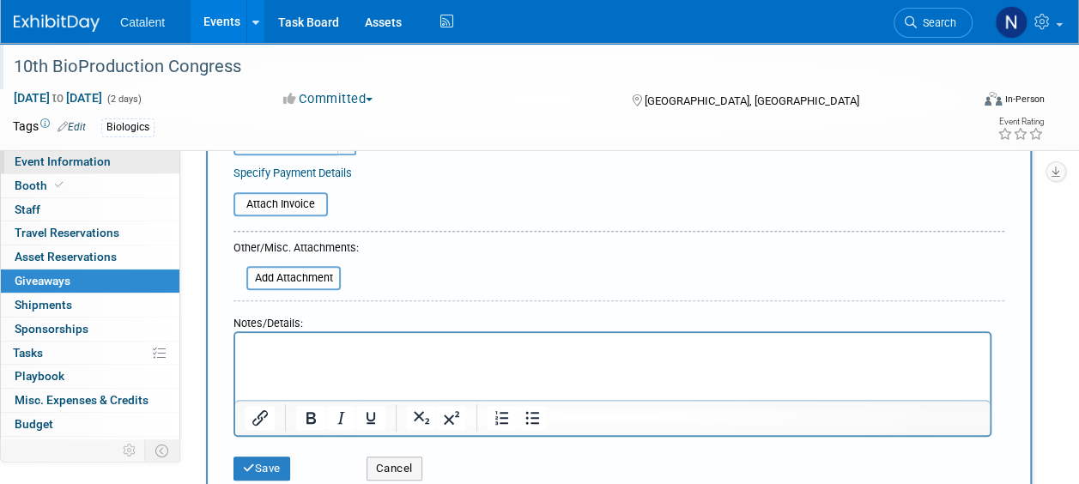
click at [69, 161] on span "Event Information" at bounding box center [63, 162] width 96 height 14
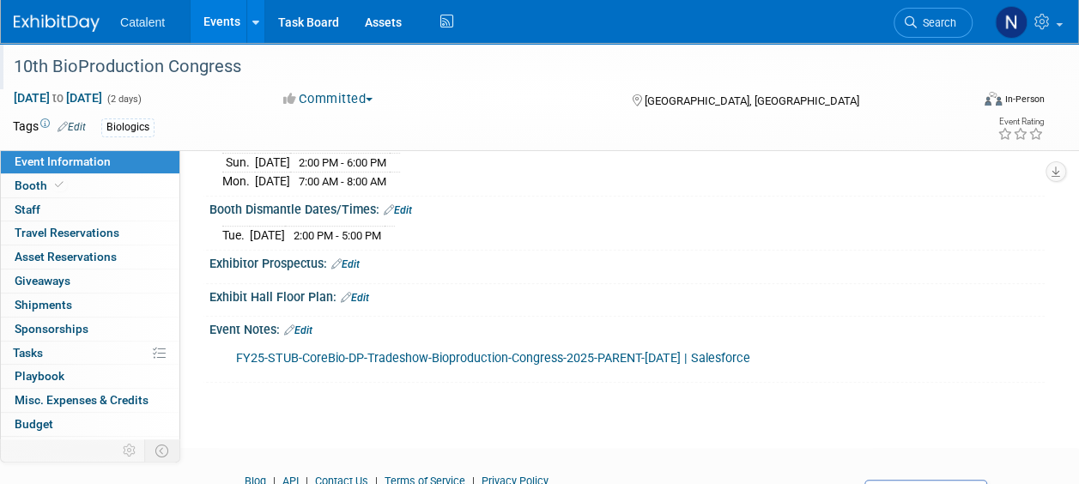
scroll to position [343, 0]
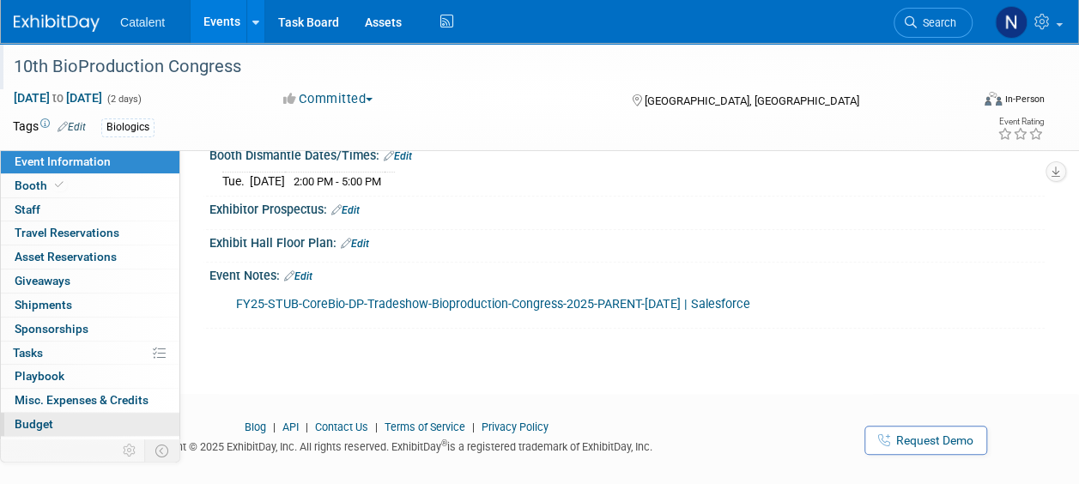
click at [79, 421] on link "Budget" at bounding box center [90, 424] width 179 height 23
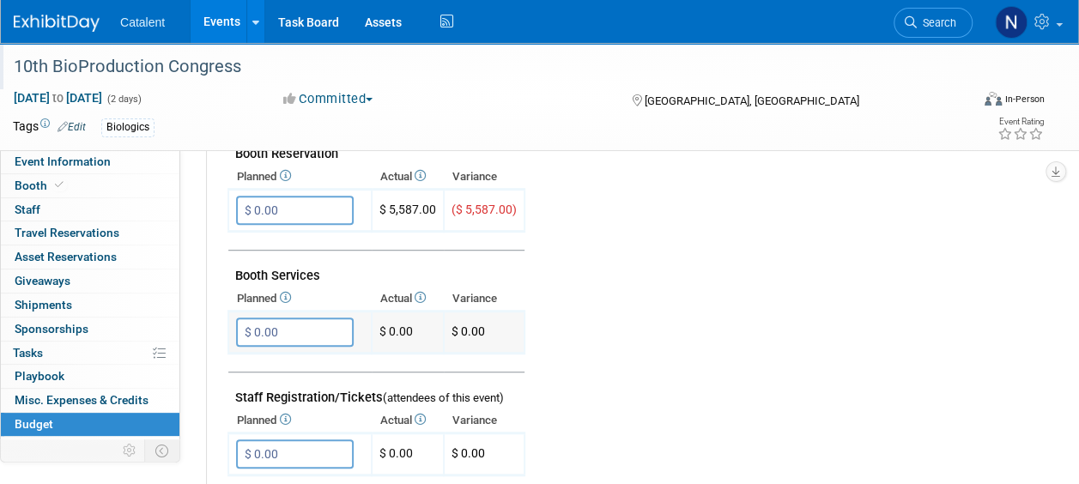
scroll to position [86, 0]
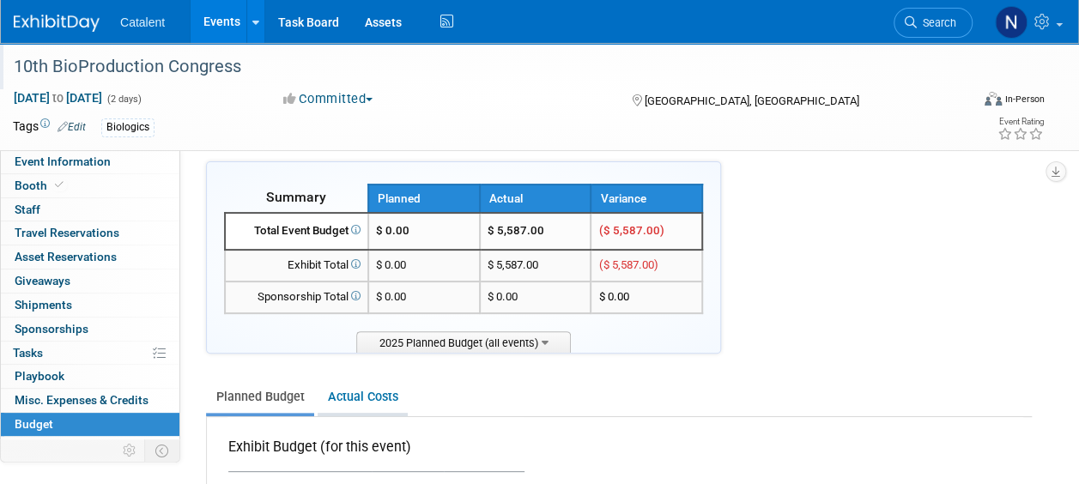
click at [352, 398] on link "Actual Costs" at bounding box center [363, 397] width 90 height 32
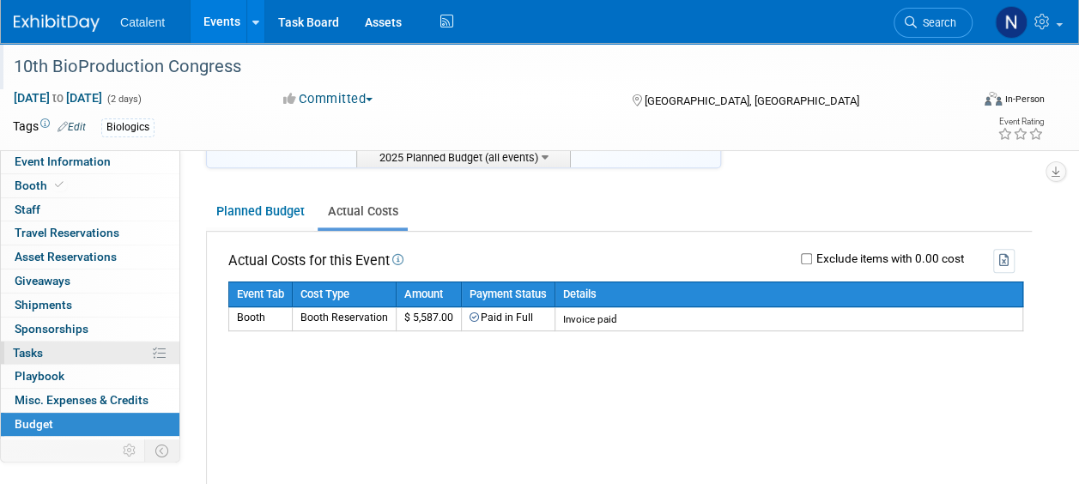
scroll to position [172, 0]
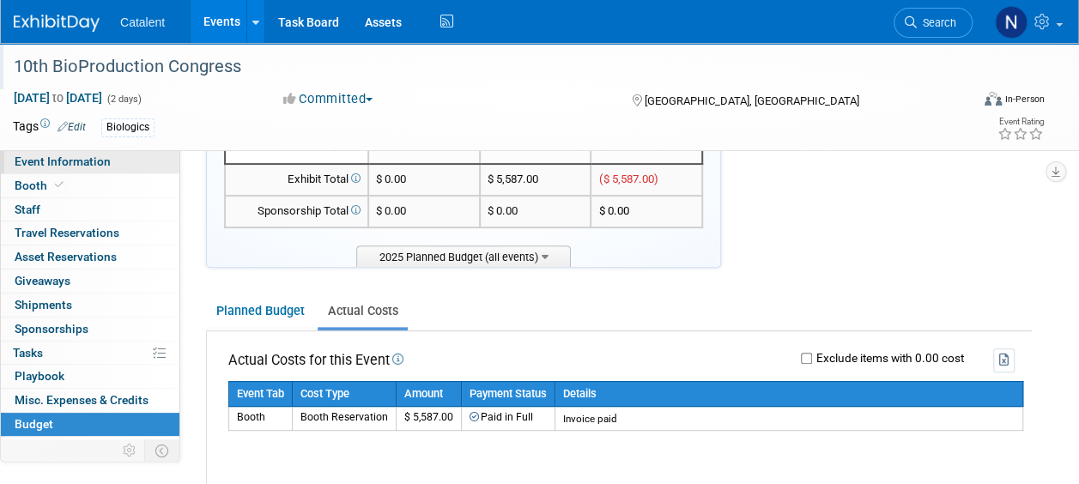
click at [56, 159] on span "Event Information" at bounding box center [63, 162] width 96 height 14
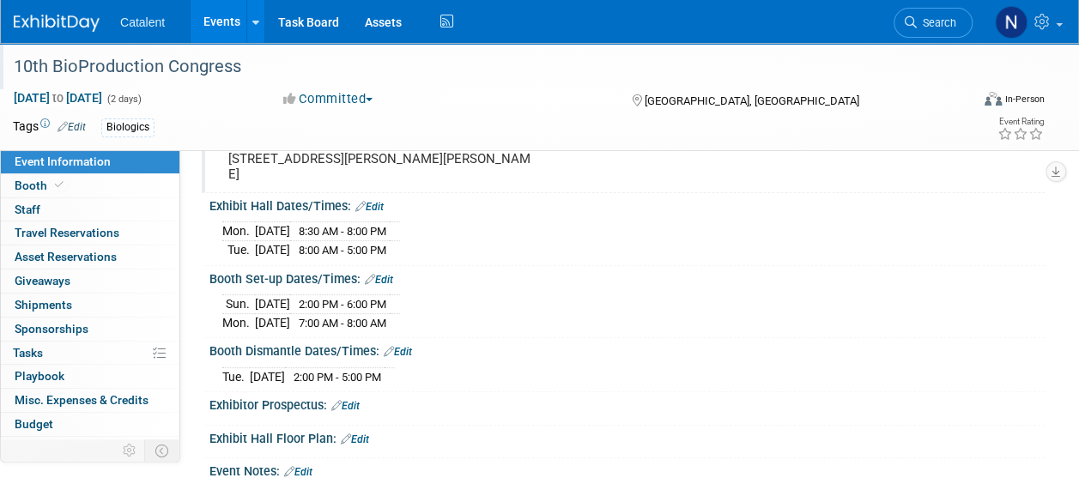
scroll to position [258, 0]
